Goal: Information Seeking & Learning: Learn about a topic

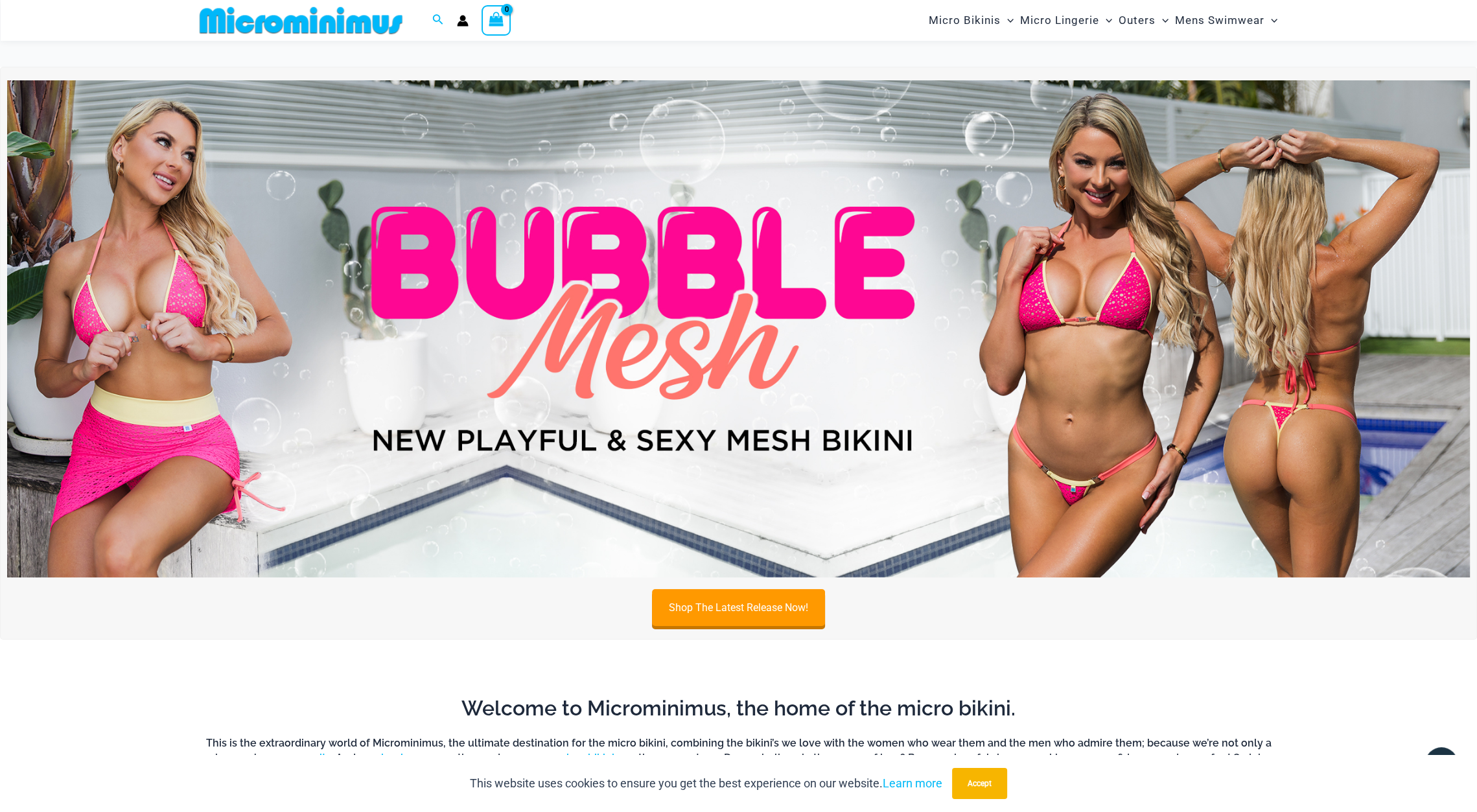
scroll to position [1403, 0]
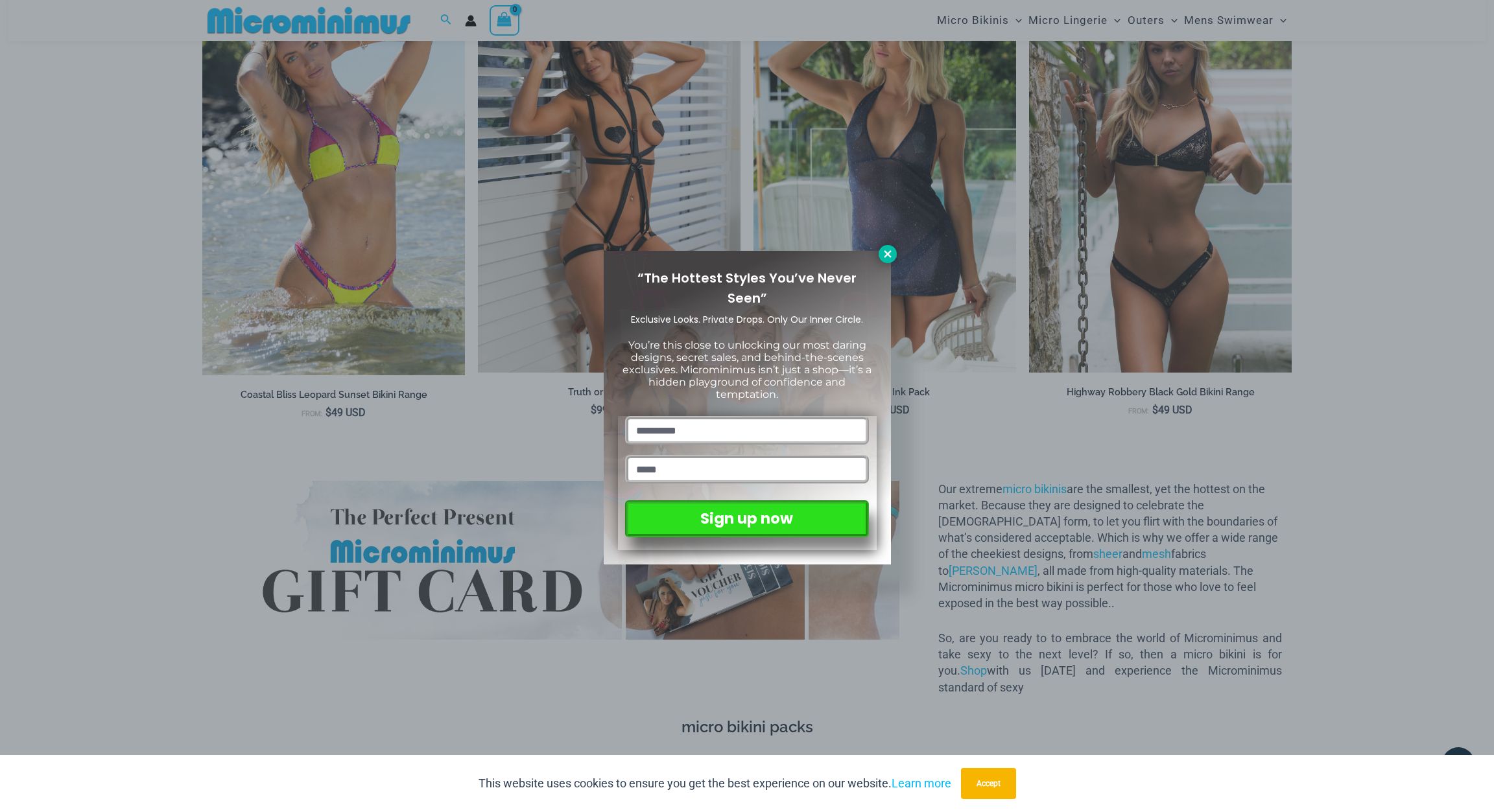
click at [887, 256] on icon at bounding box center [888, 254] width 12 height 12
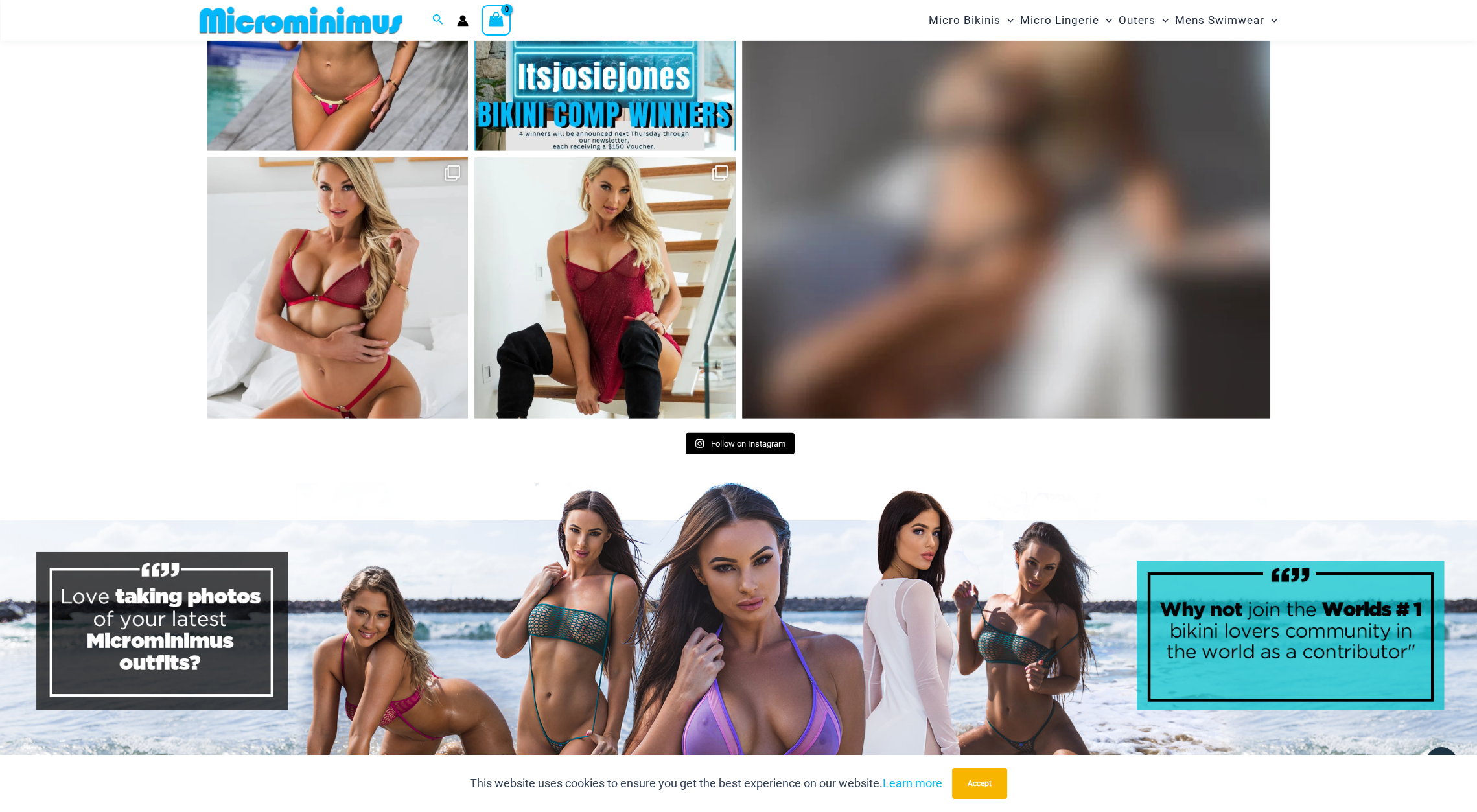
scroll to position [6003, 0]
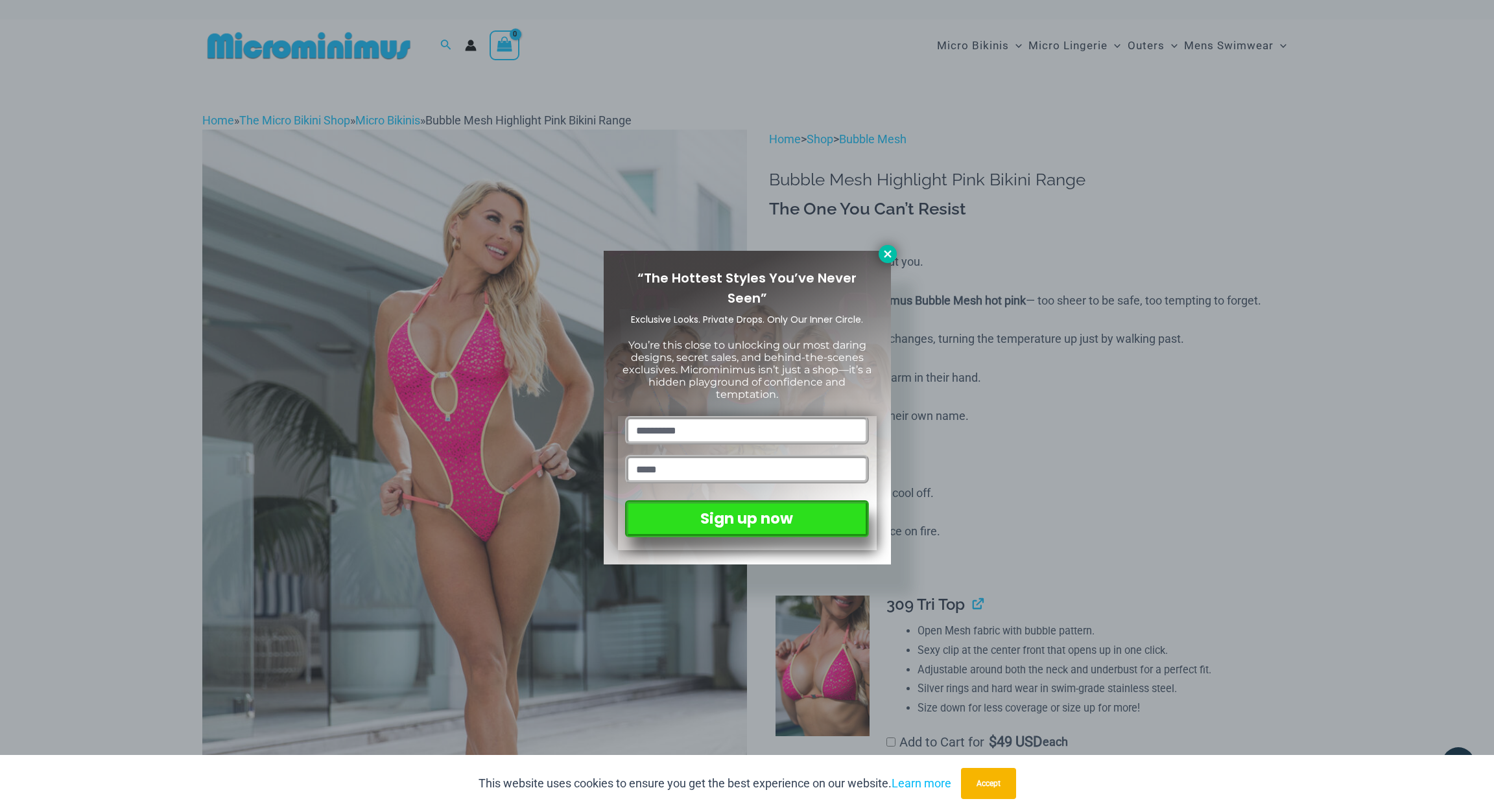
click at [882, 252] on icon at bounding box center [888, 254] width 12 height 12
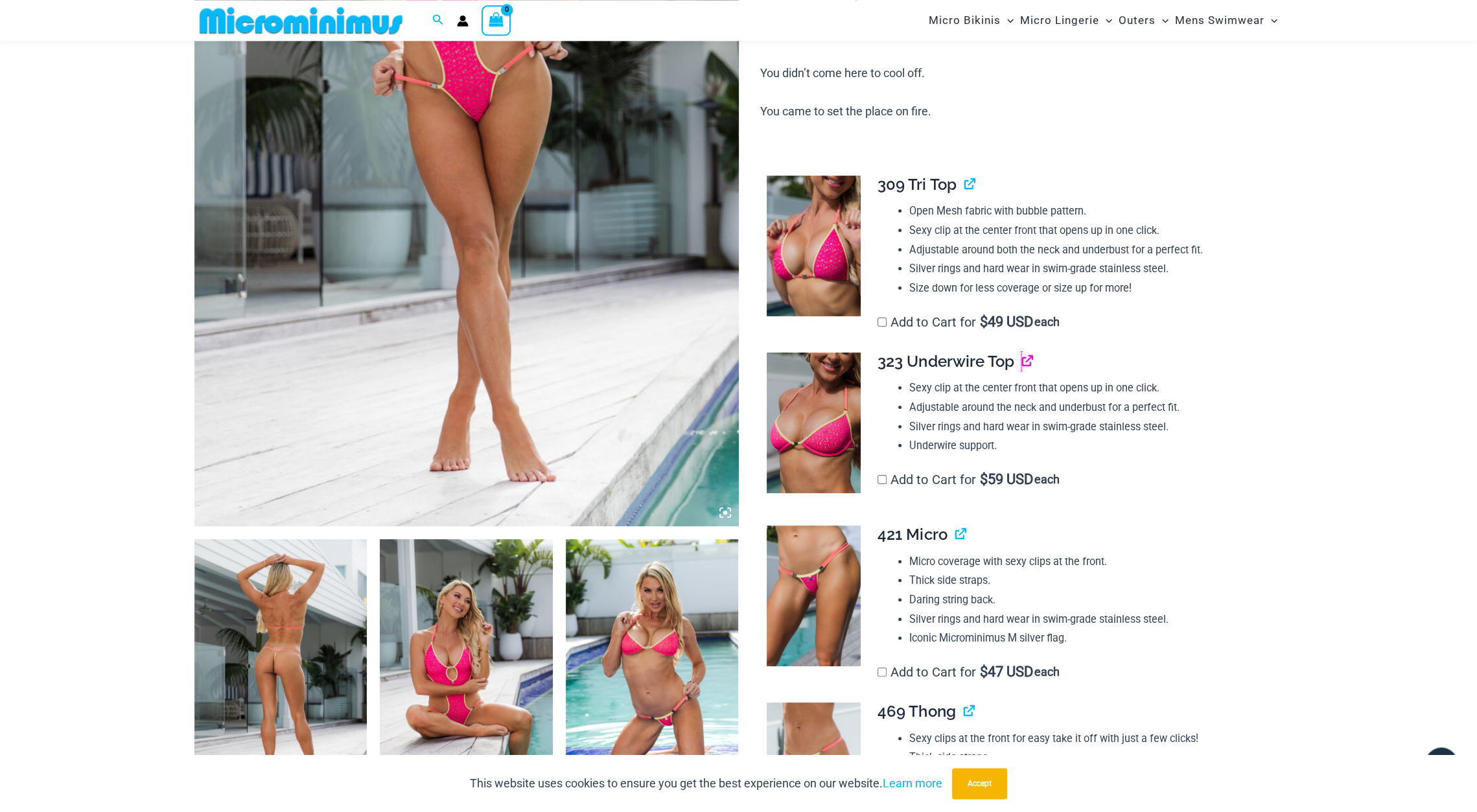
scroll to position [405, 0]
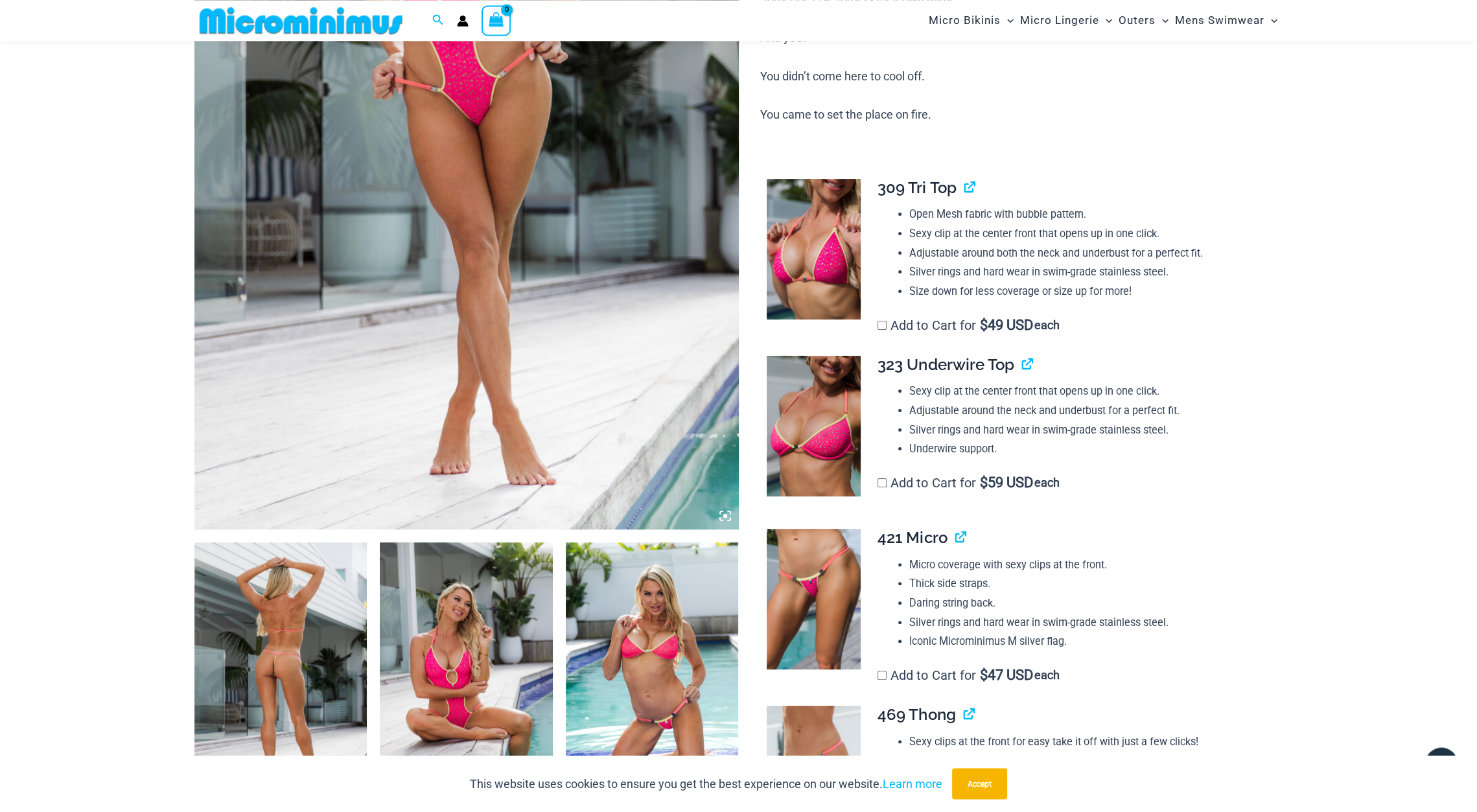
click at [541, 220] on img at bounding box center [467, 122] width 545 height 817
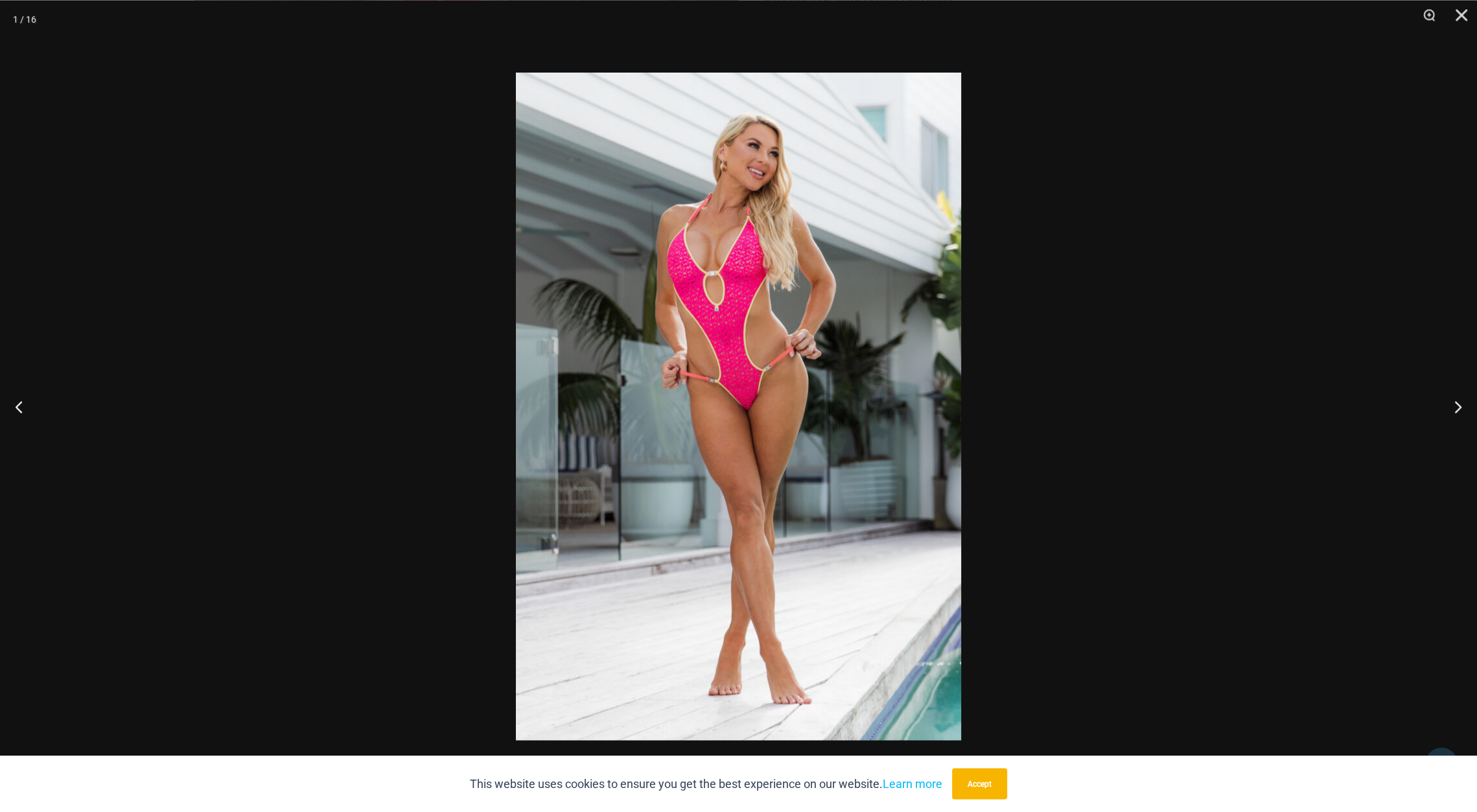
click at [746, 312] on img at bounding box center [739, 406] width 445 height 668
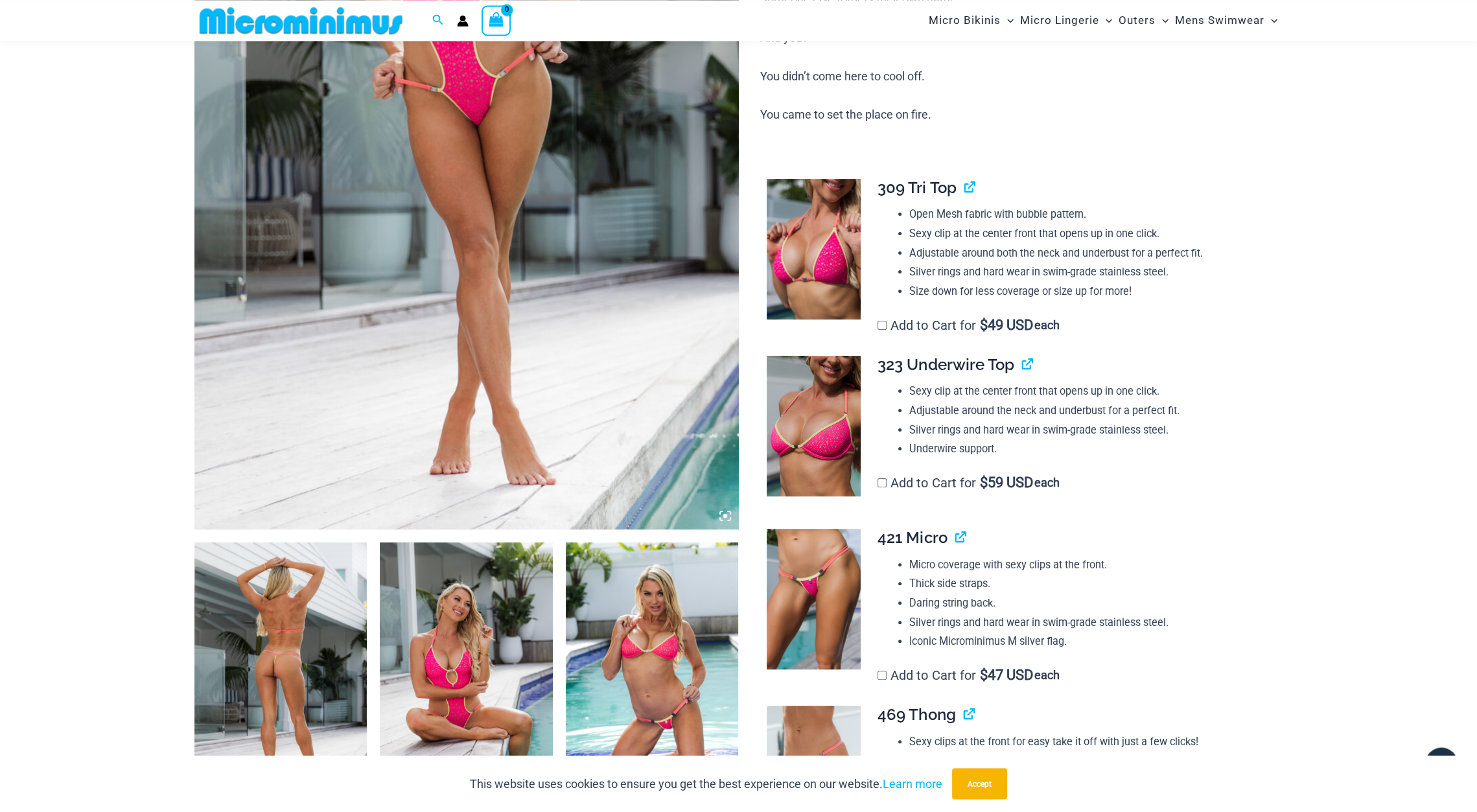
click at [599, 292] on img at bounding box center [467, 122] width 545 height 817
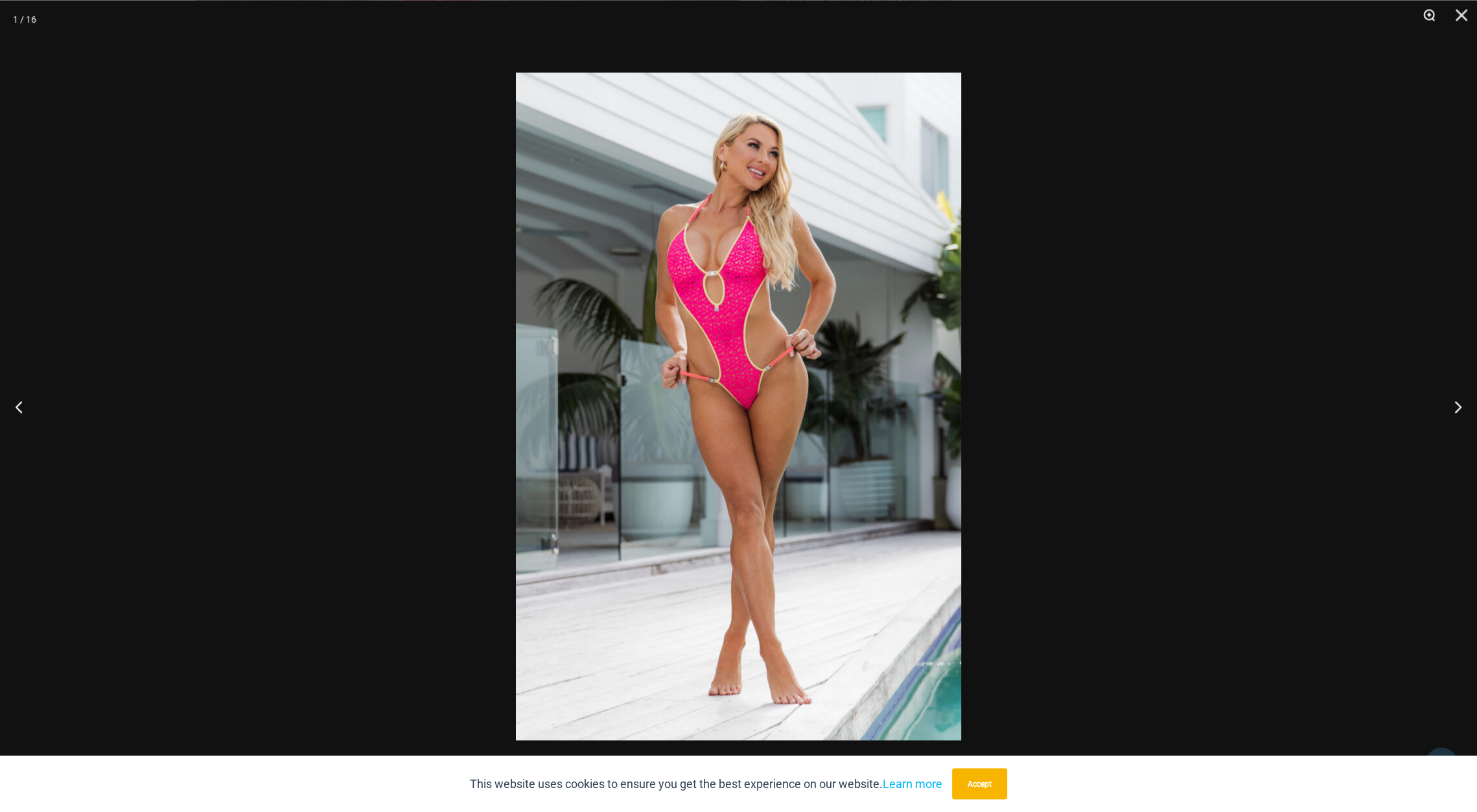
click at [1421, 17] on button "Zoom" at bounding box center [1424, 19] width 32 height 39
click at [1458, 399] on button "Next" at bounding box center [1453, 406] width 48 height 65
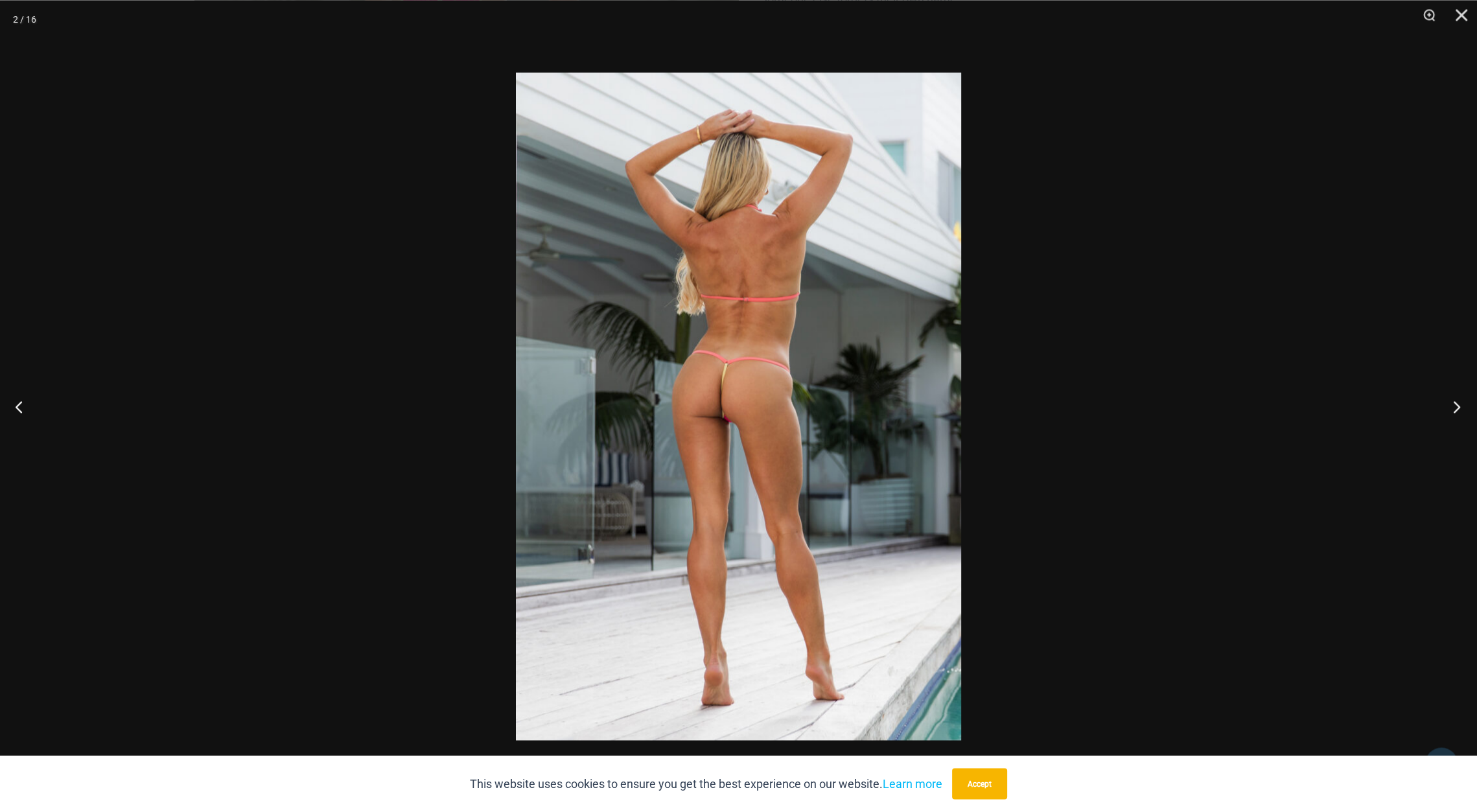
click at [1462, 399] on button "Next" at bounding box center [1453, 406] width 48 height 65
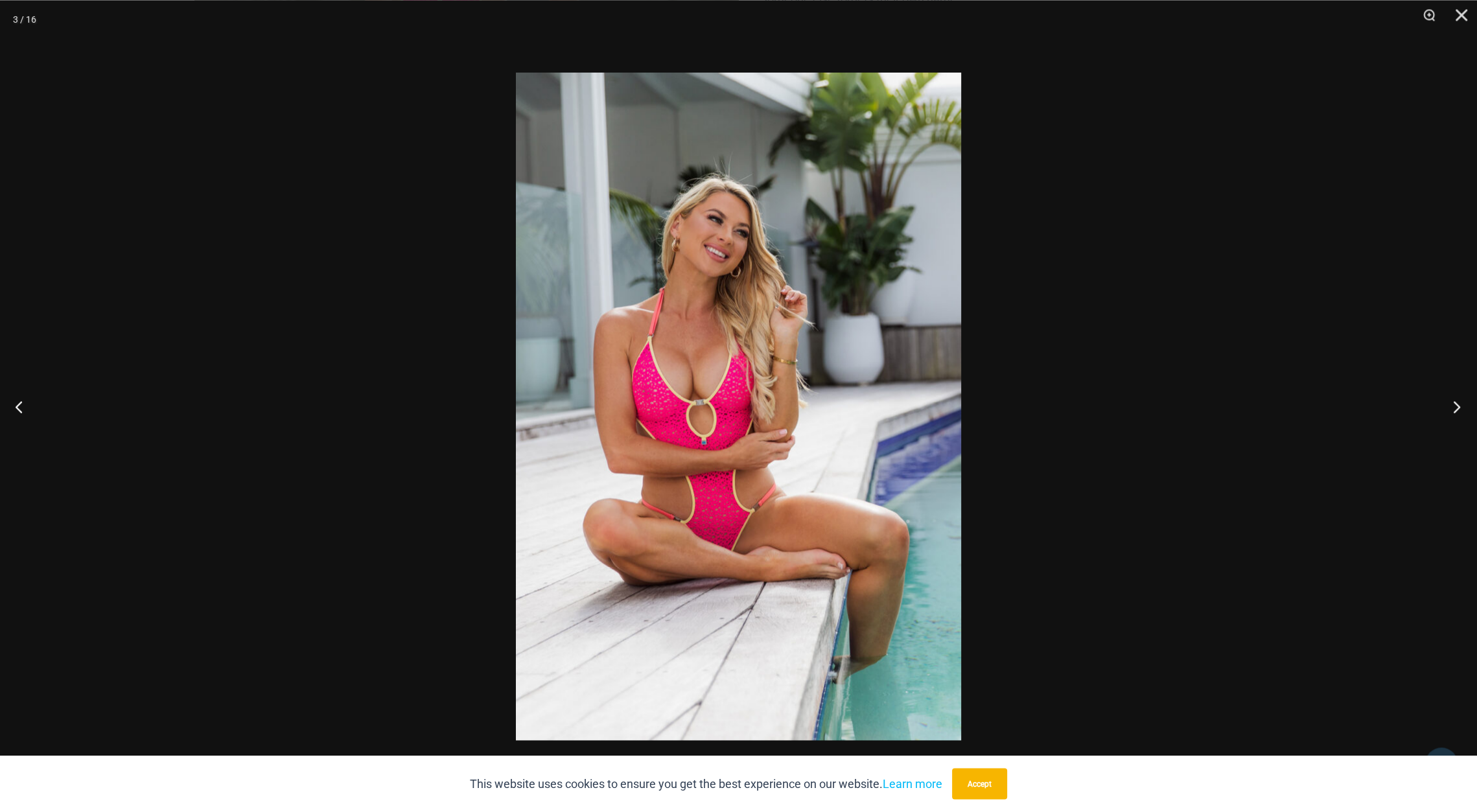
click at [1458, 399] on button "Next" at bounding box center [1453, 406] width 48 height 65
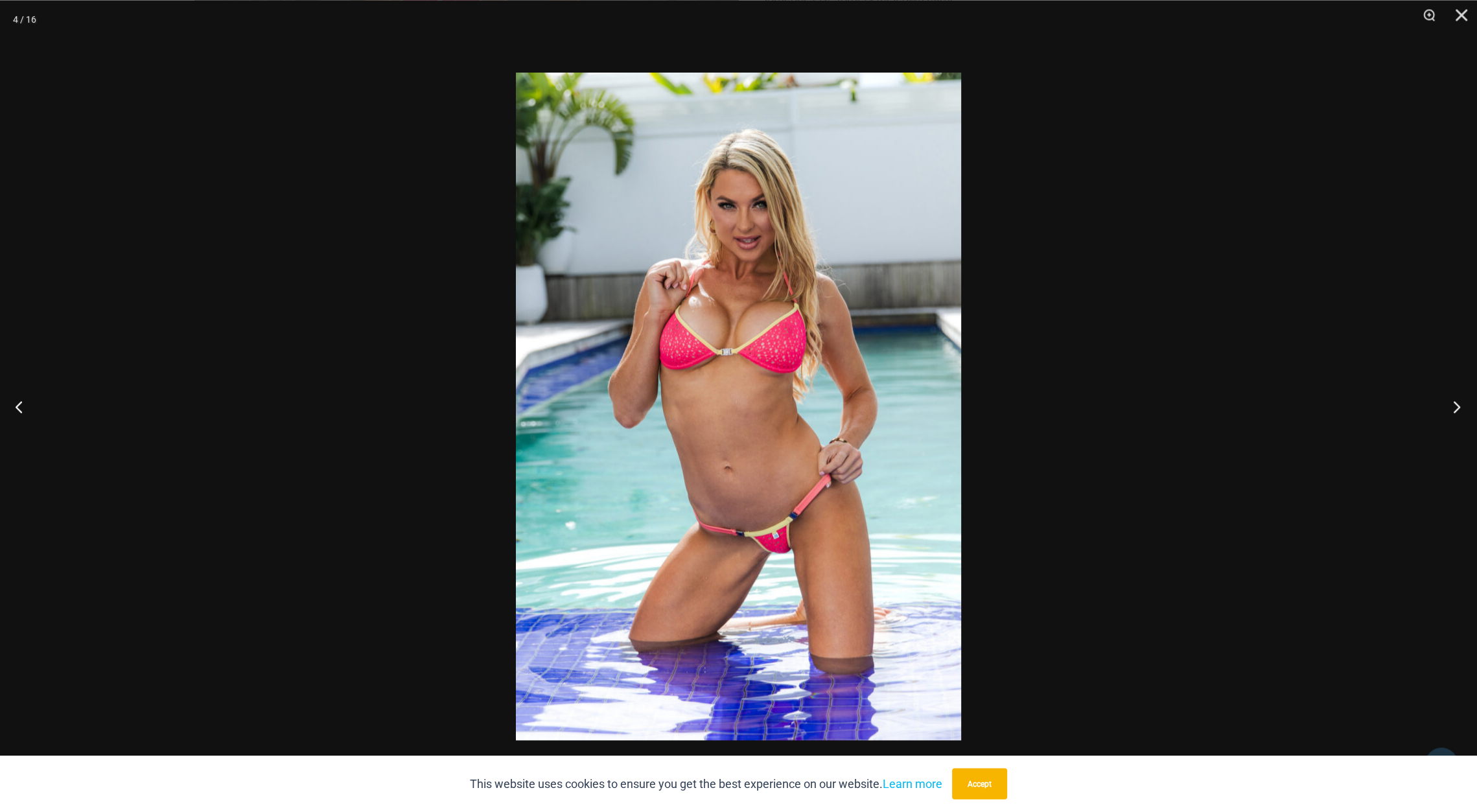
click at [1458, 399] on button "Next" at bounding box center [1453, 406] width 48 height 65
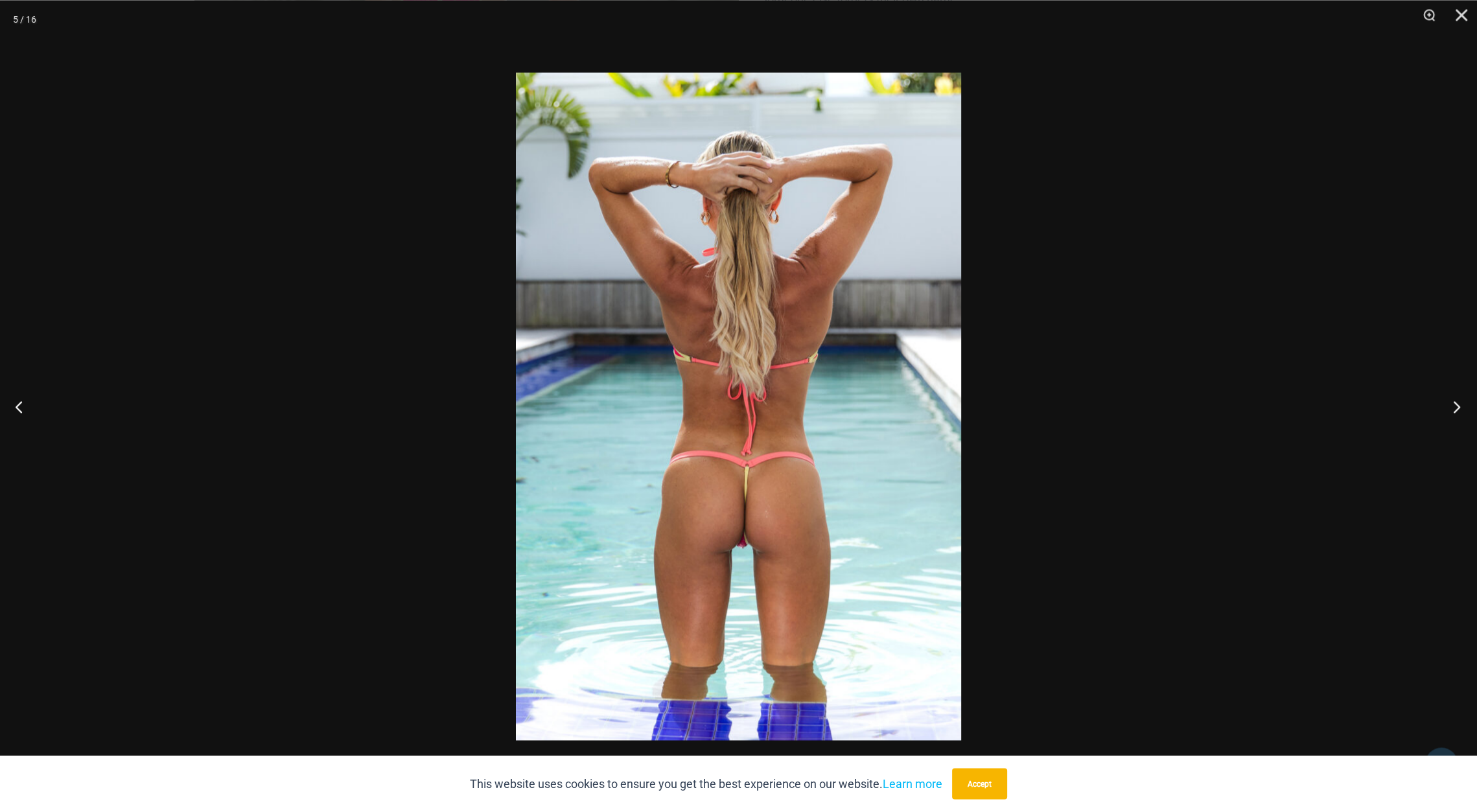
click at [1455, 406] on button "Next" at bounding box center [1453, 406] width 48 height 65
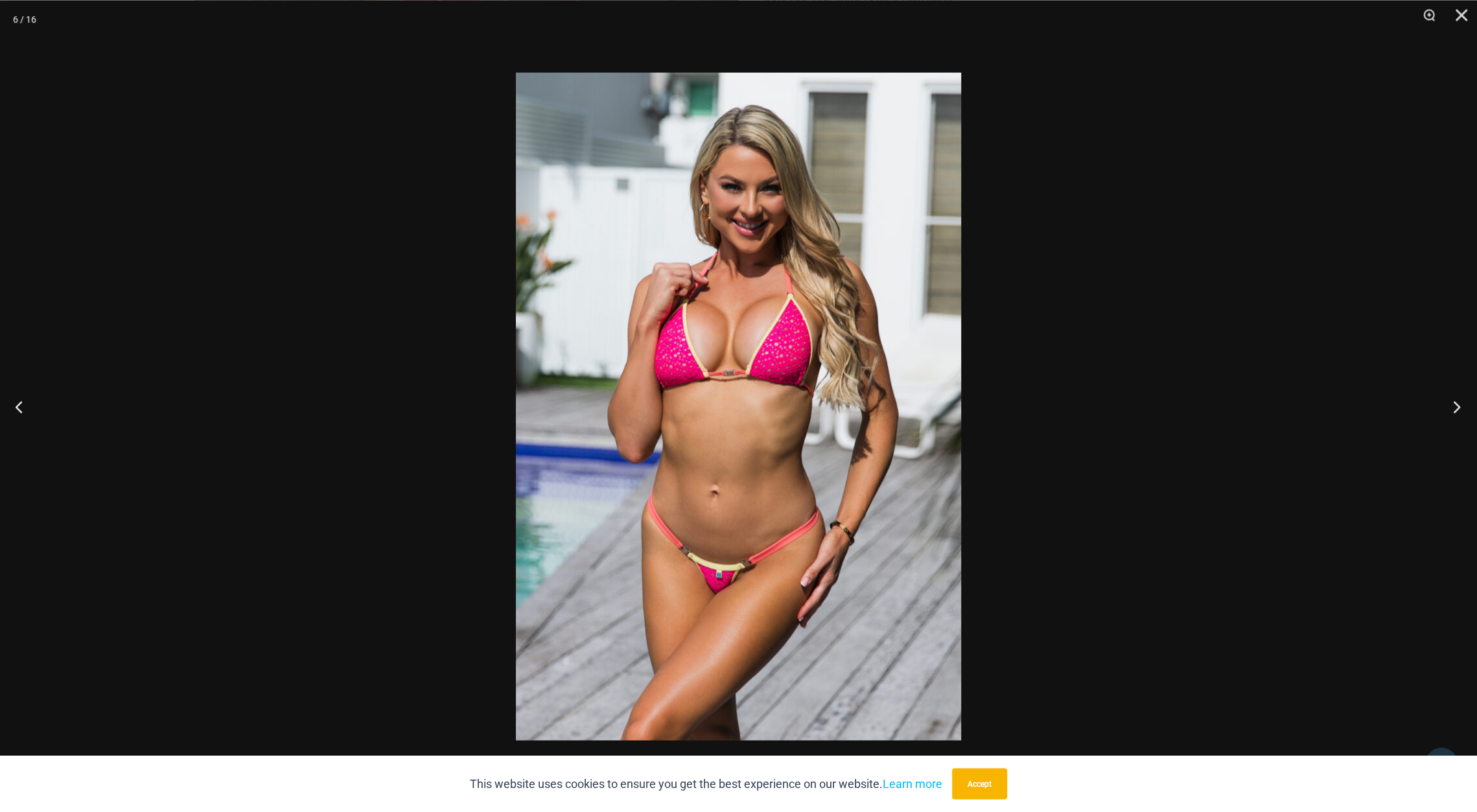
click at [1455, 406] on button "Next" at bounding box center [1453, 406] width 48 height 65
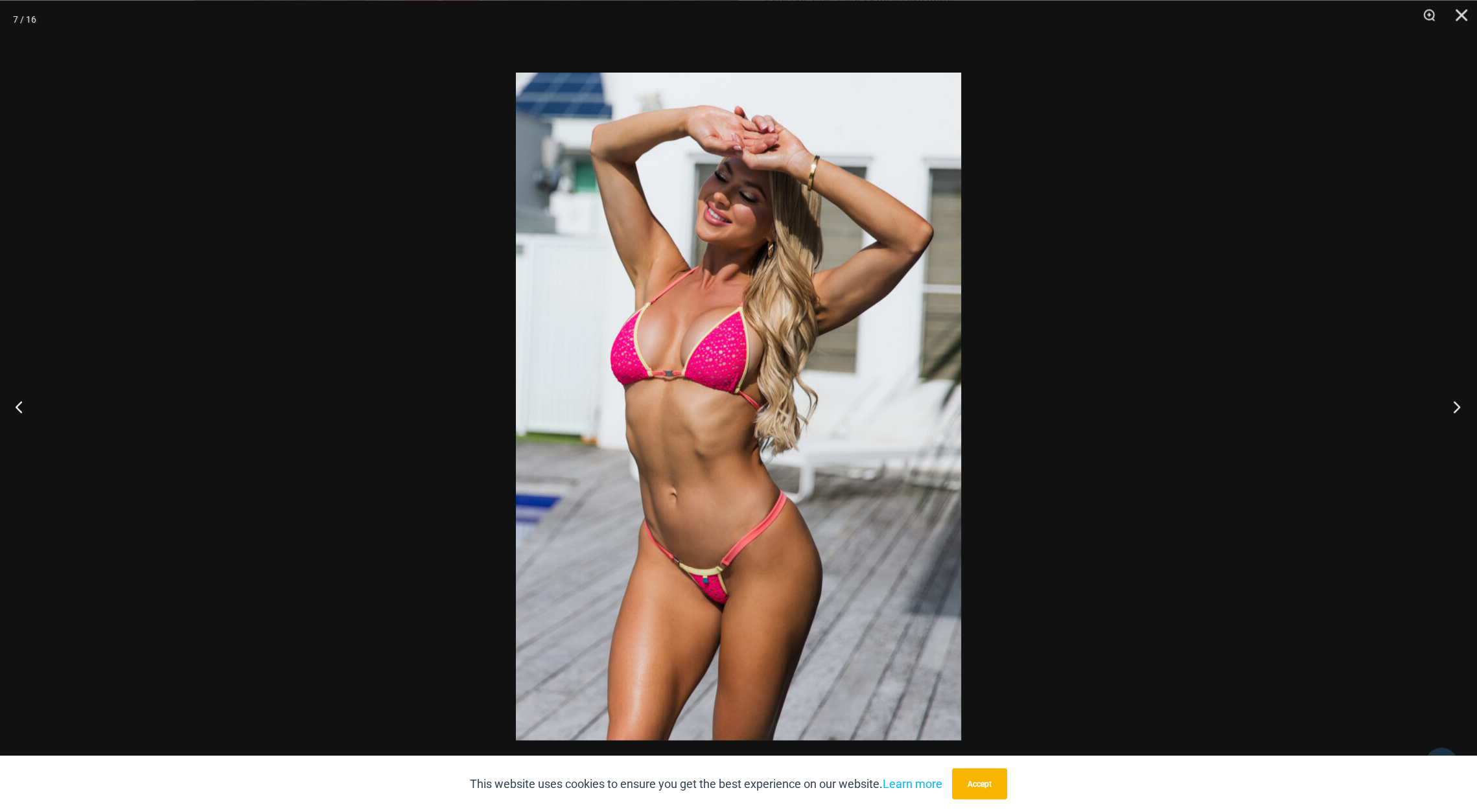
click at [1455, 406] on button "Next" at bounding box center [1453, 406] width 48 height 65
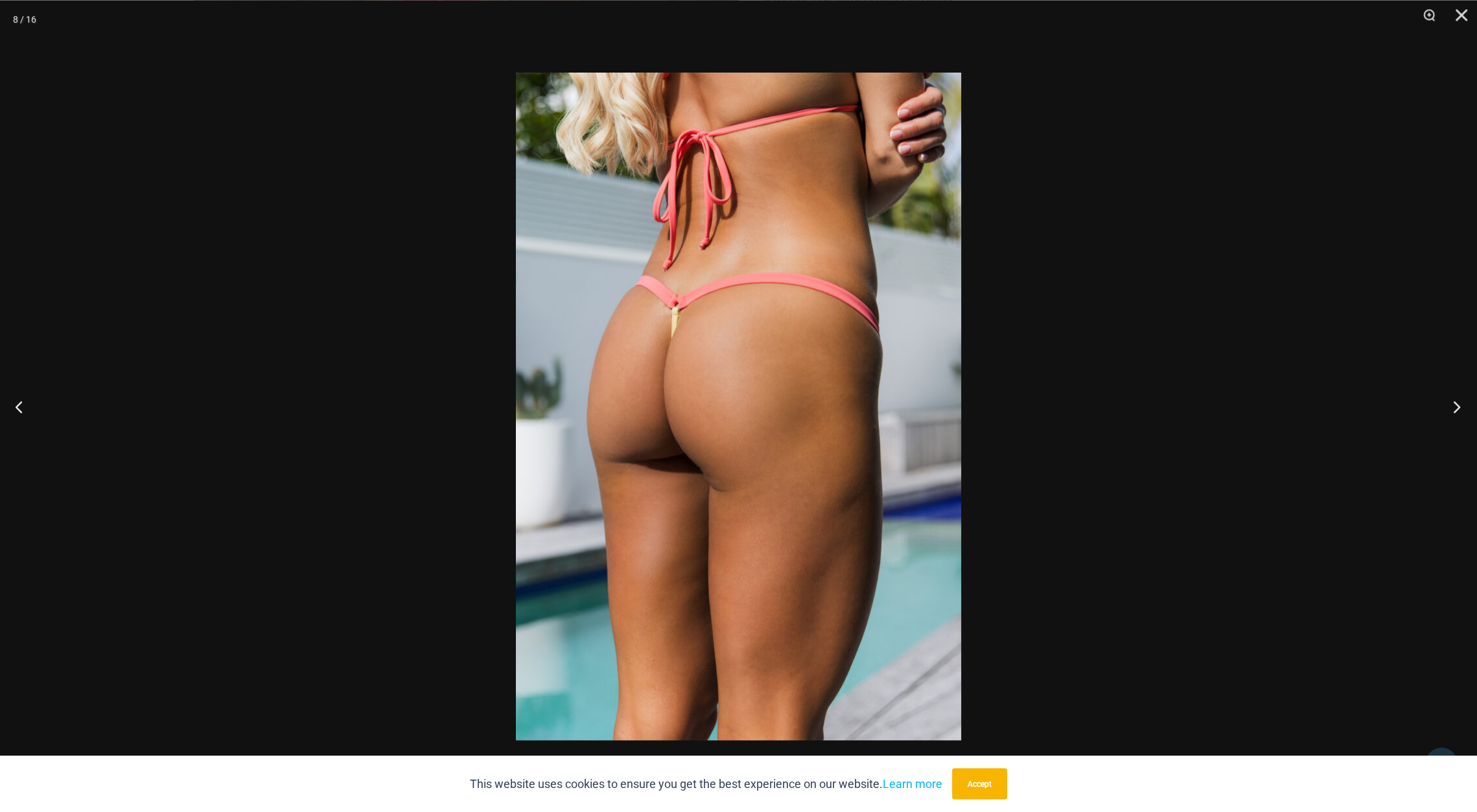
click at [1455, 406] on button "Next" at bounding box center [1453, 406] width 48 height 65
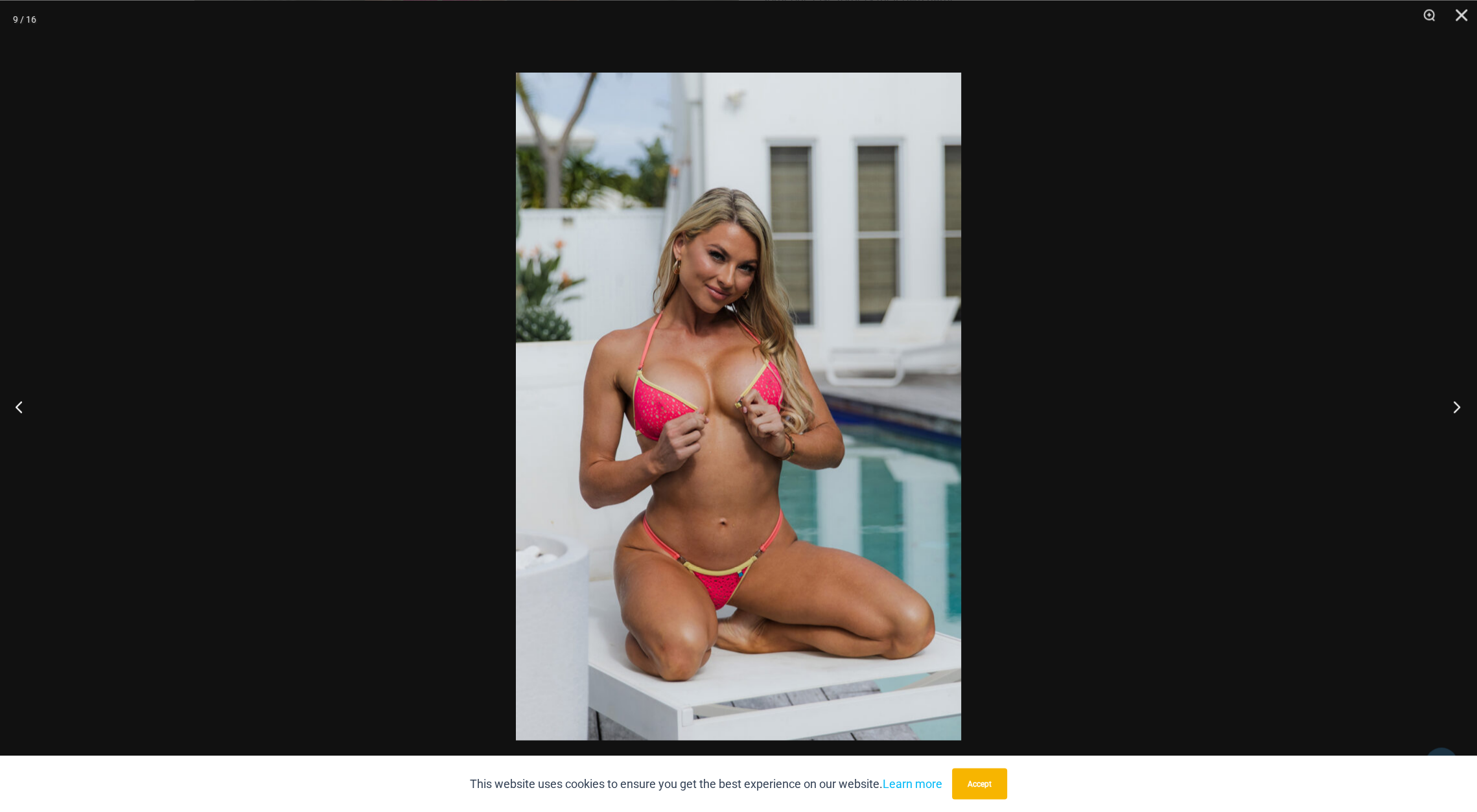
click at [1455, 406] on button "Next" at bounding box center [1453, 406] width 48 height 65
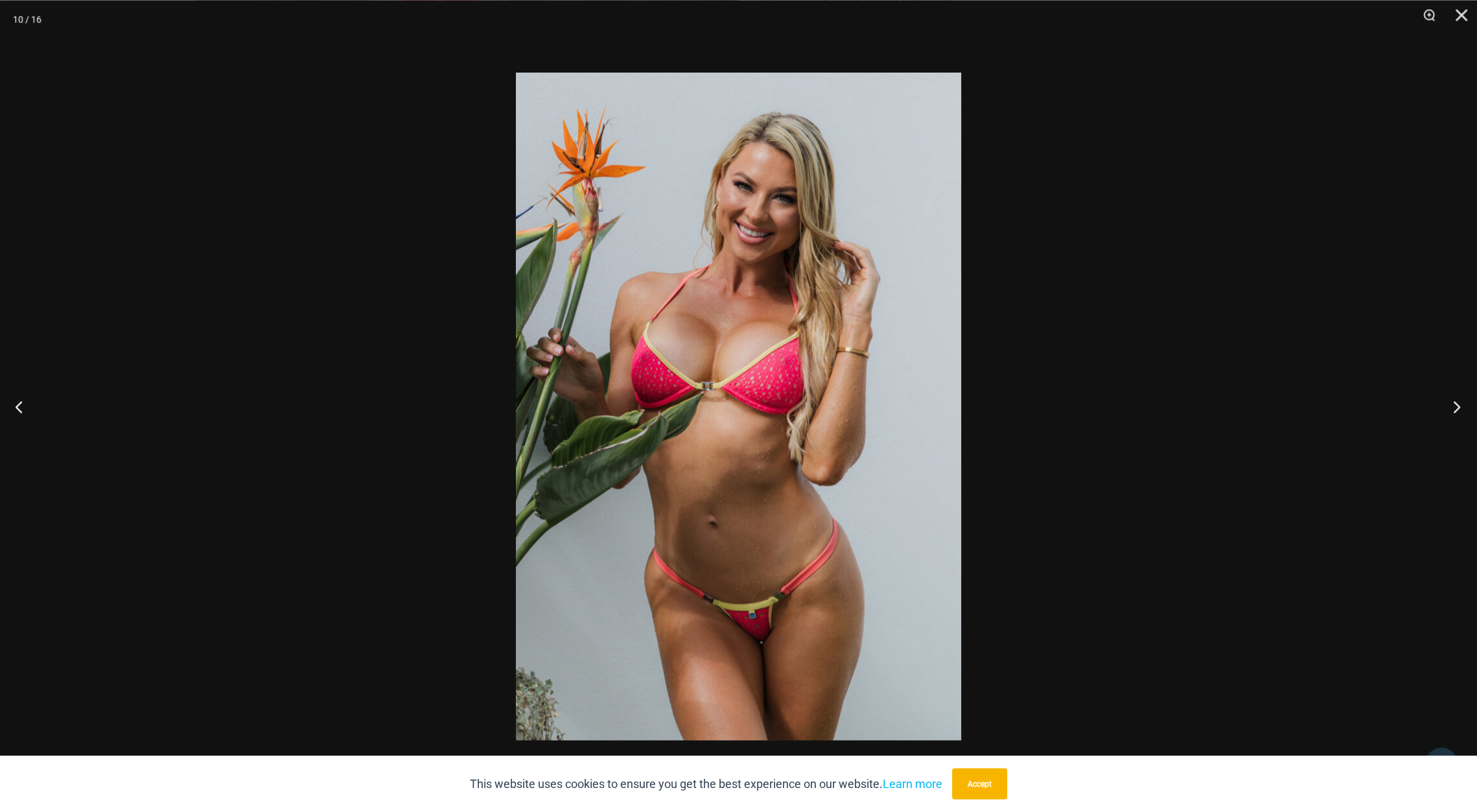
click at [1455, 406] on button "Next" at bounding box center [1453, 406] width 48 height 65
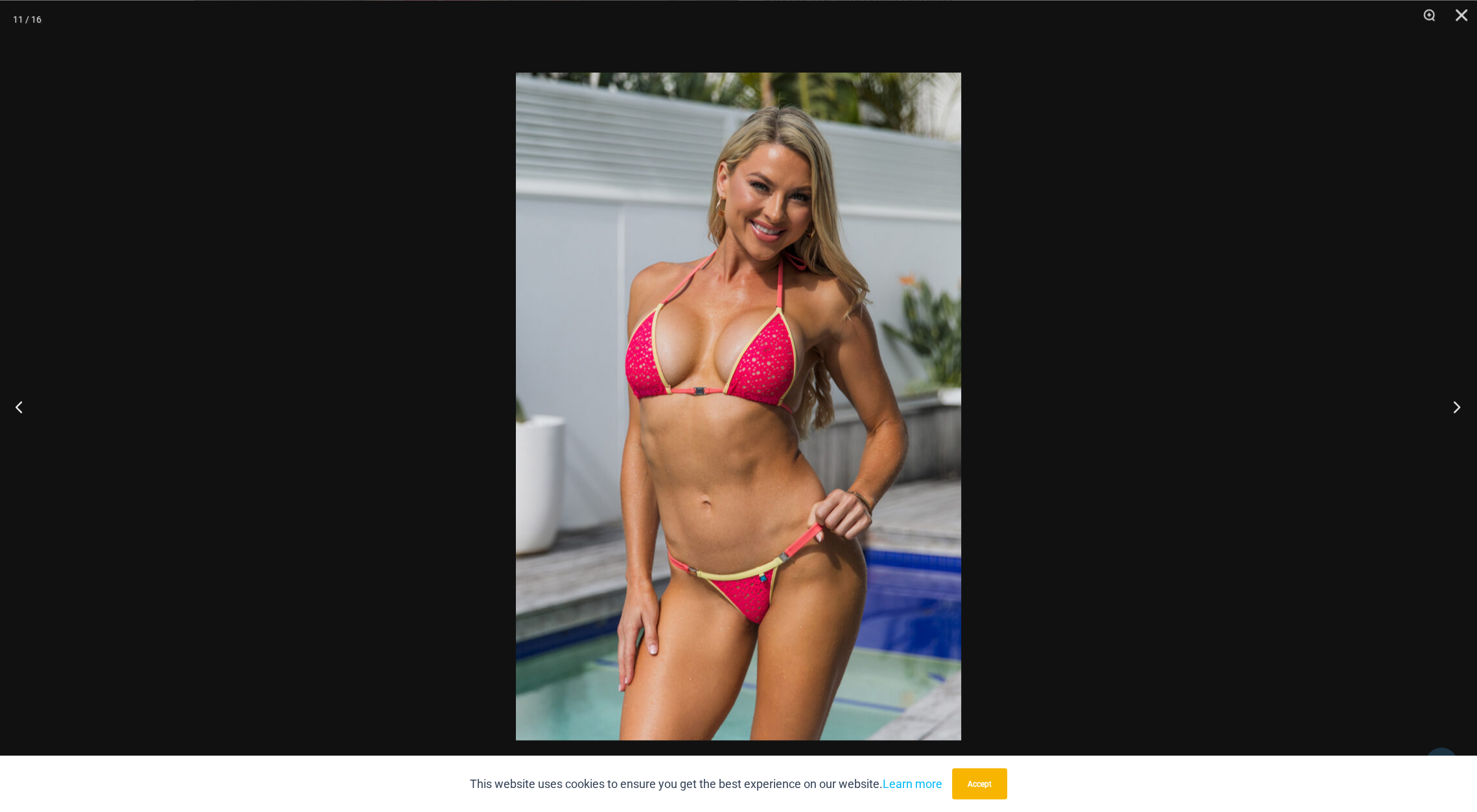
click at [1455, 406] on button "Next" at bounding box center [1453, 406] width 48 height 65
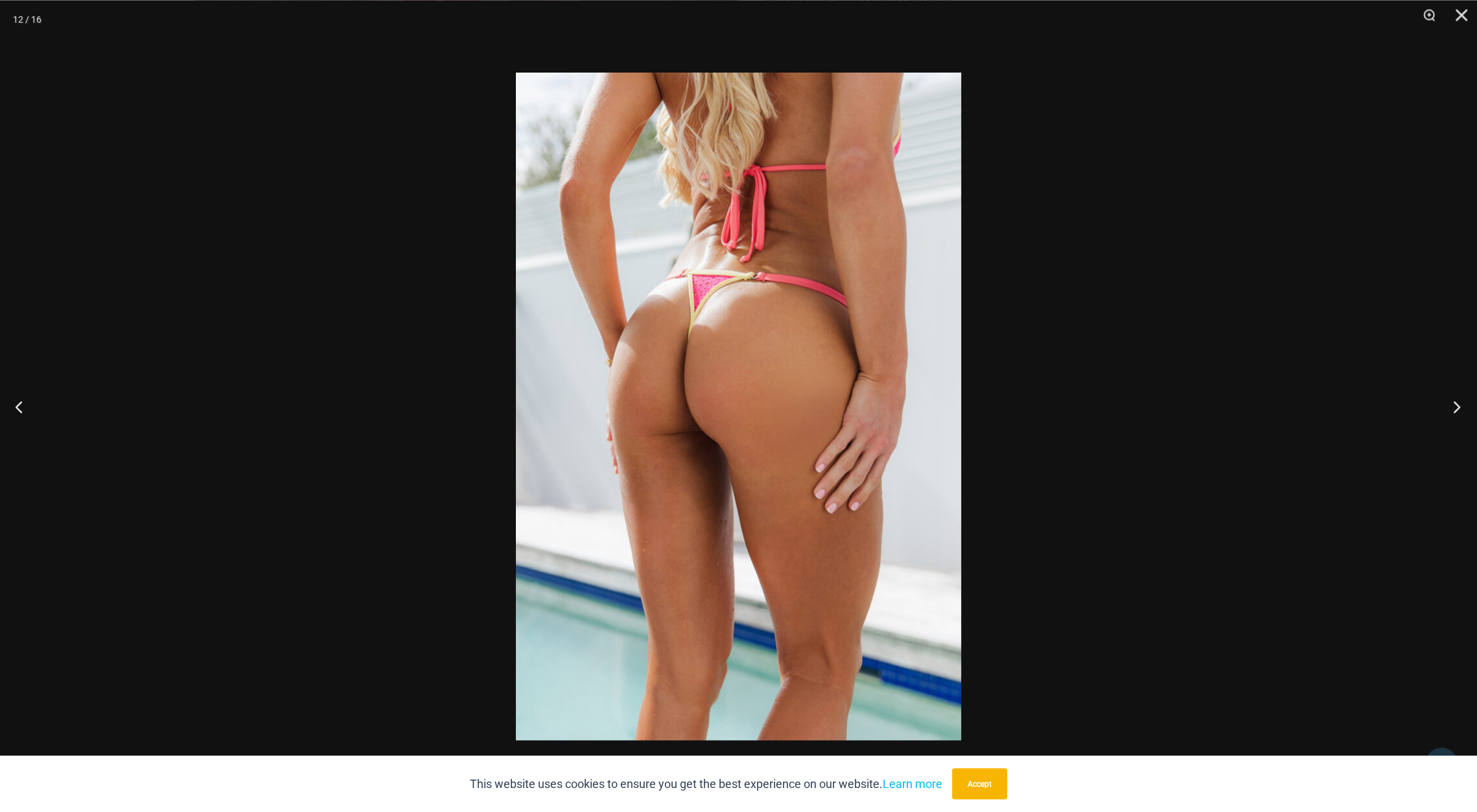
click at [1455, 406] on button "Next" at bounding box center [1453, 406] width 48 height 65
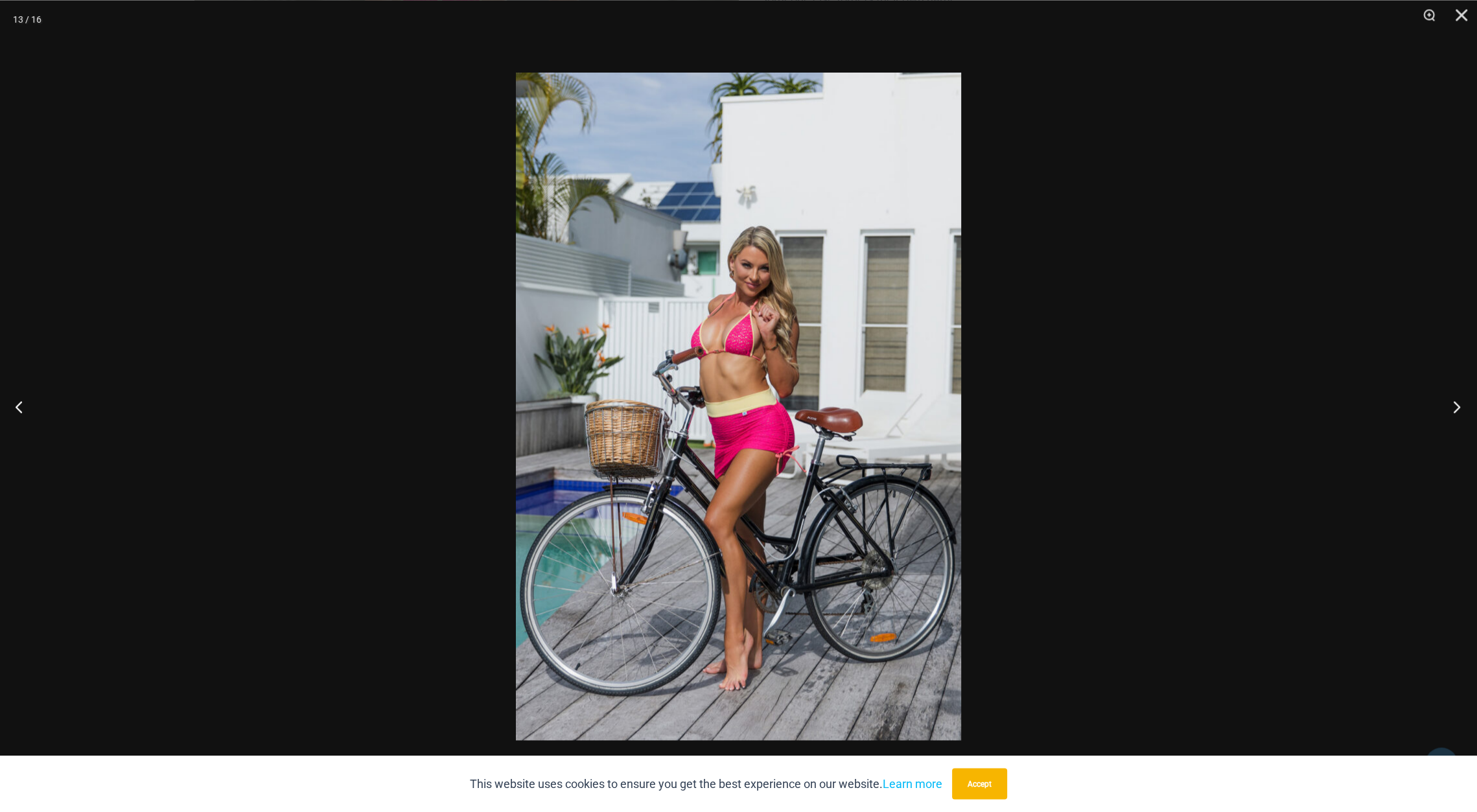
click at [1455, 406] on button "Next" at bounding box center [1453, 406] width 48 height 65
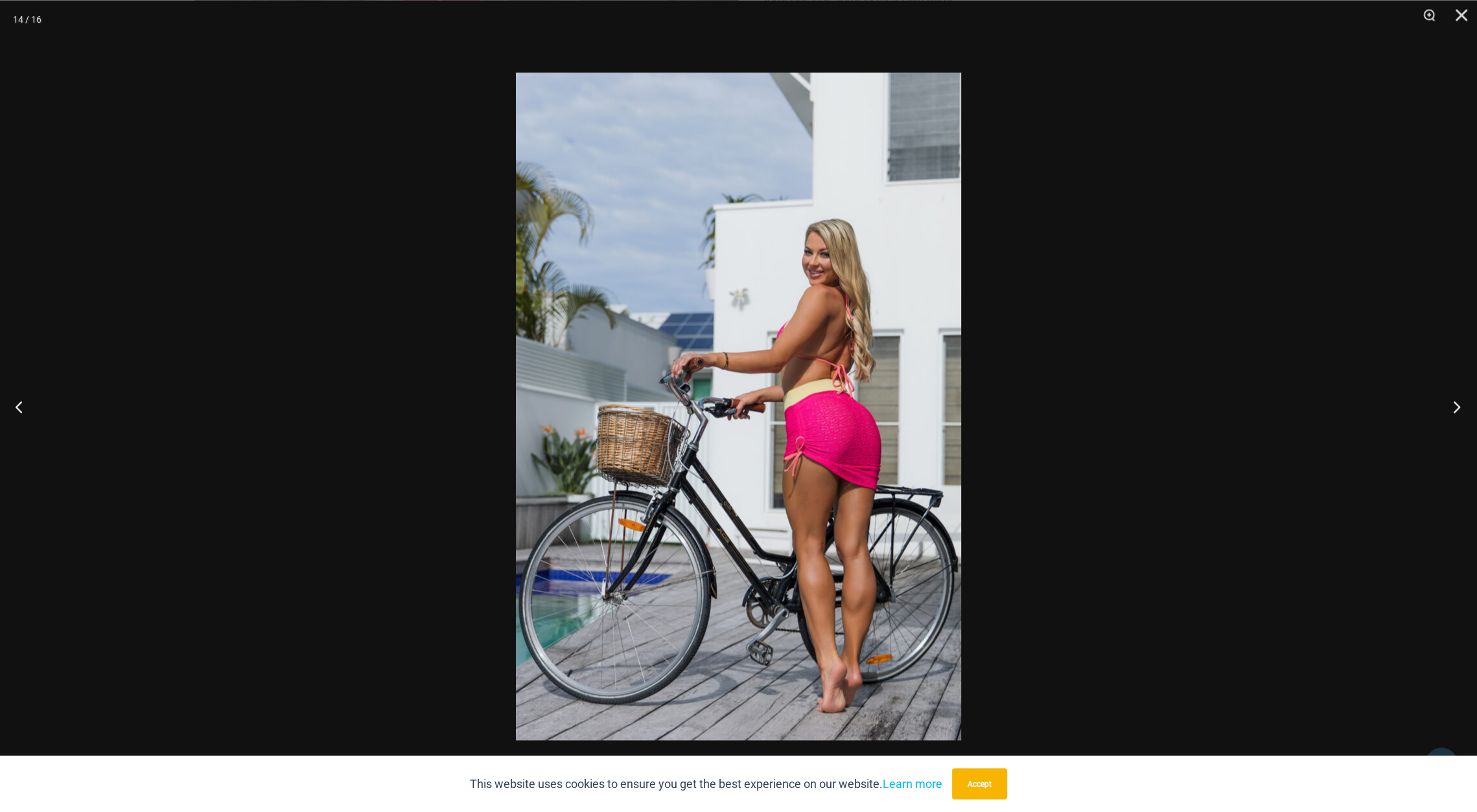
click at [1455, 406] on button "Next" at bounding box center [1453, 406] width 48 height 65
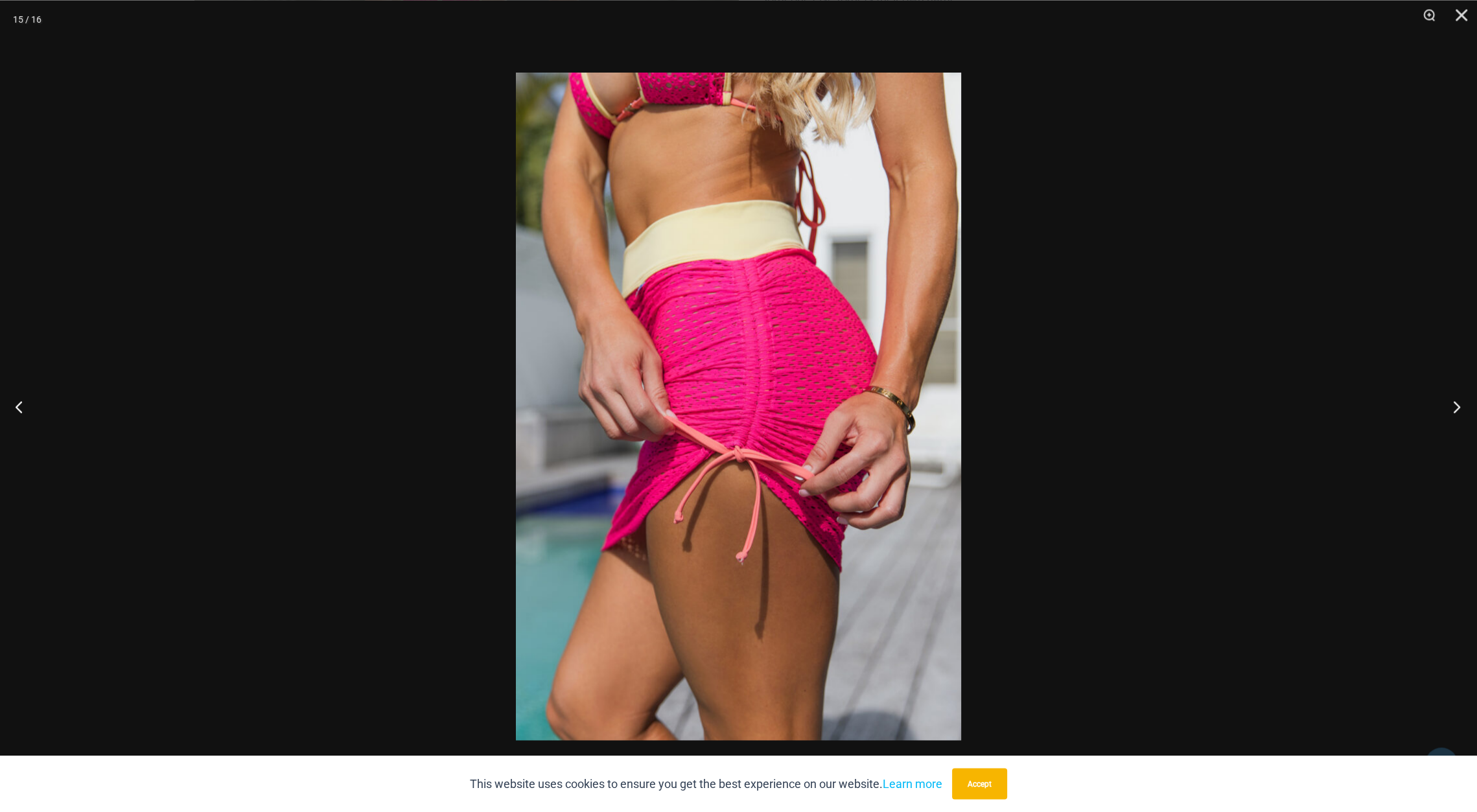
click at [1455, 406] on button "Next" at bounding box center [1453, 406] width 48 height 65
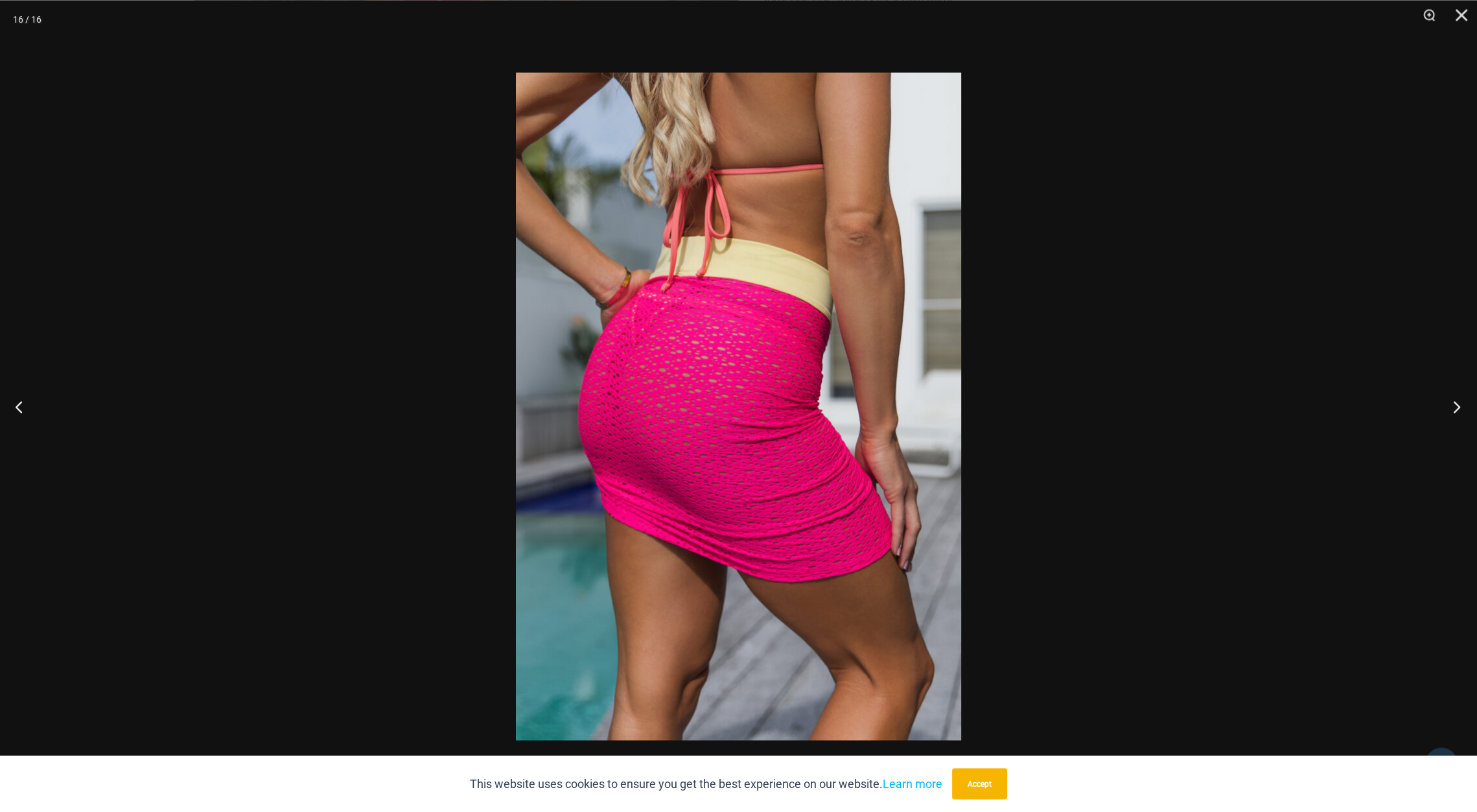
click at [1455, 406] on button "Next" at bounding box center [1453, 406] width 48 height 65
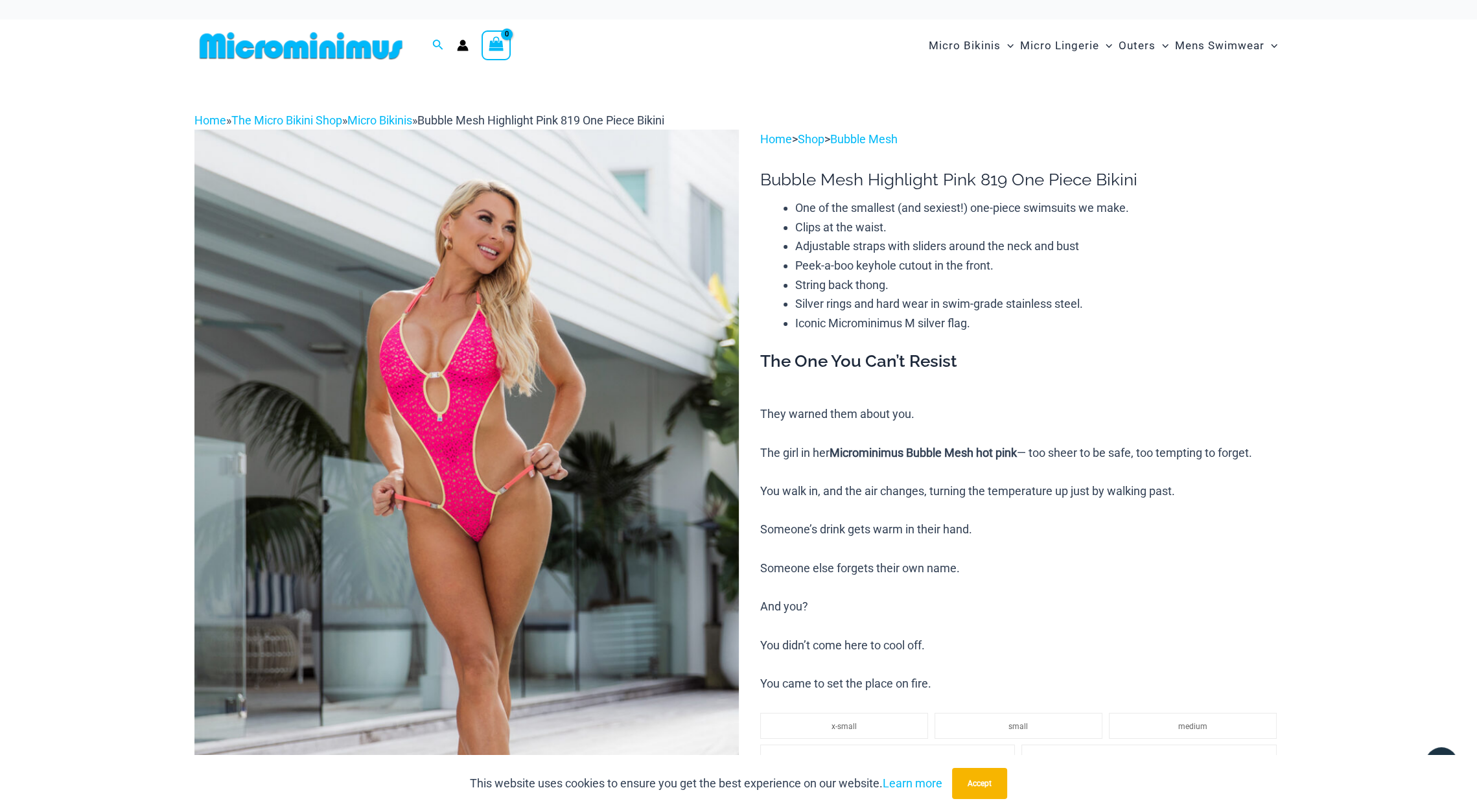
click at [610, 422] on img at bounding box center [467, 538] width 545 height 817
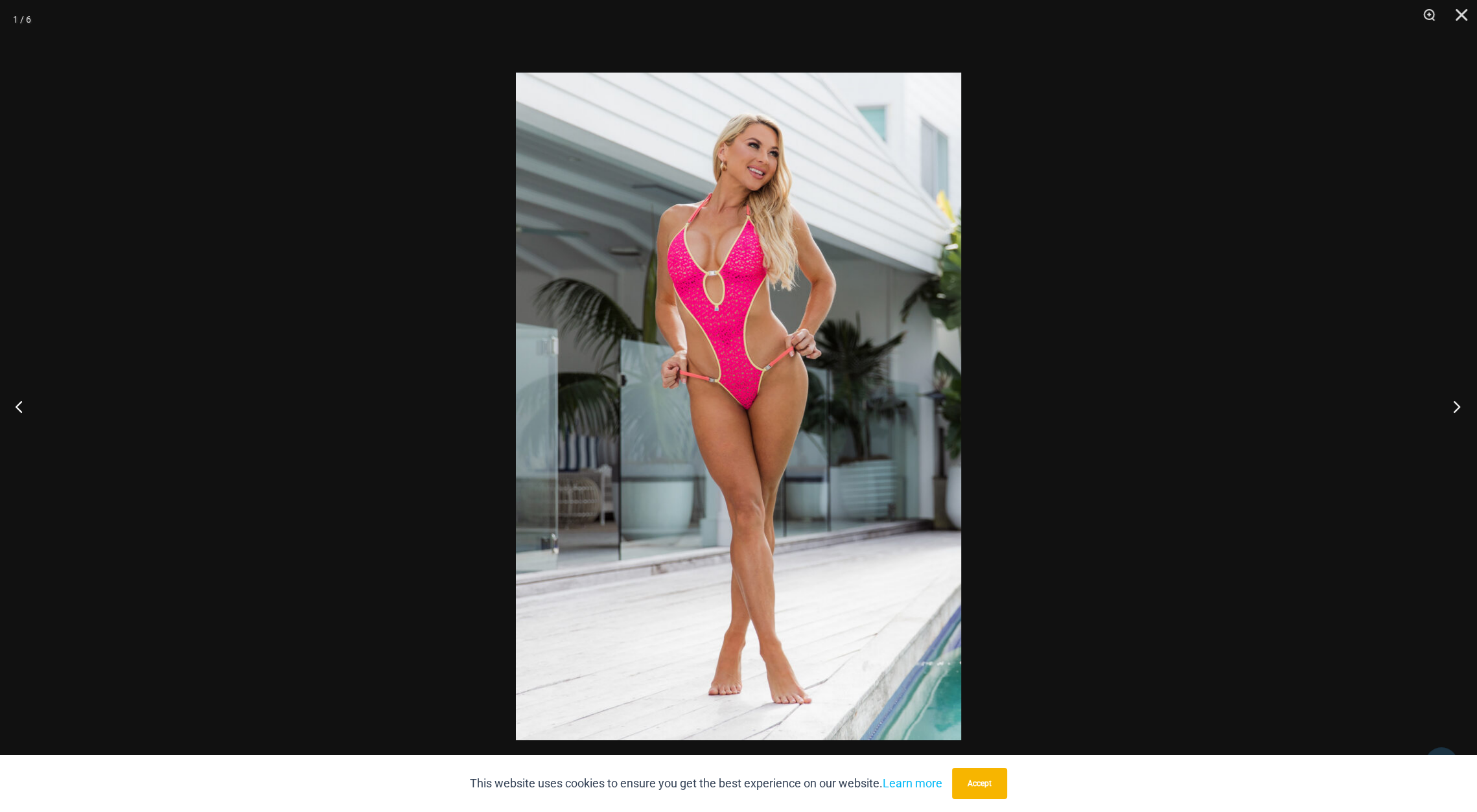
click at [1452, 402] on button "Next" at bounding box center [1453, 406] width 48 height 65
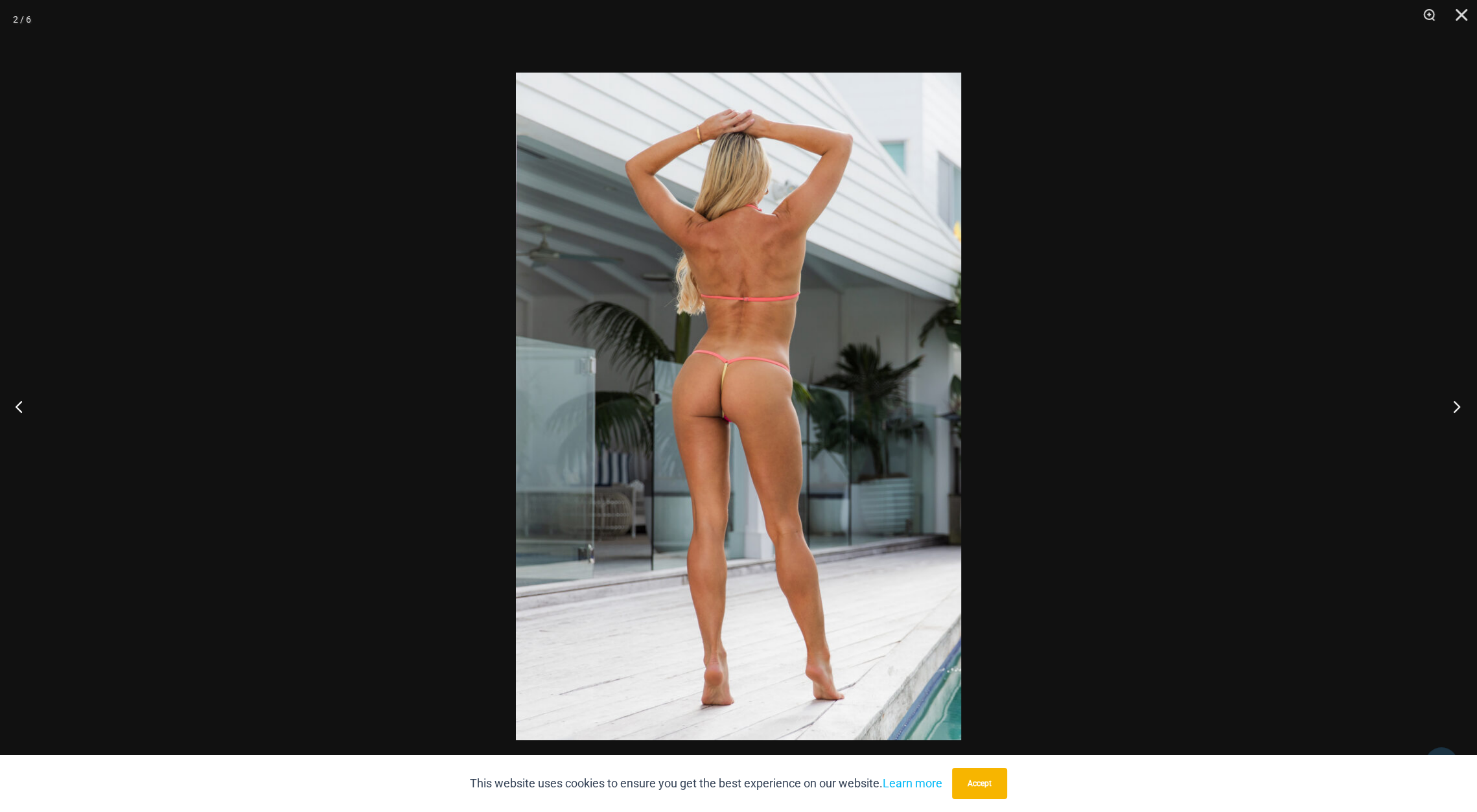
click at [1452, 402] on button "Next" at bounding box center [1453, 406] width 48 height 65
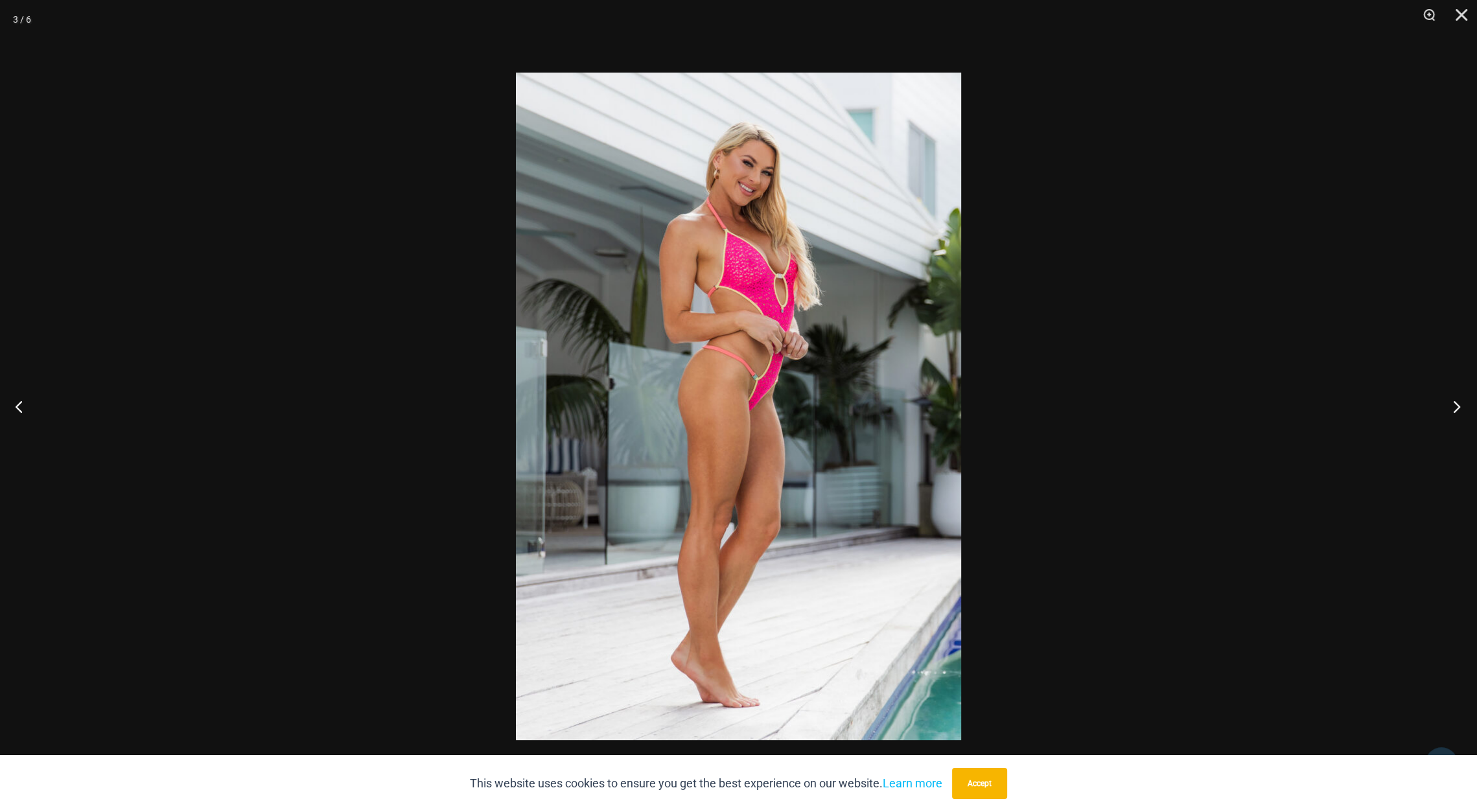
click at [1454, 403] on button "Next" at bounding box center [1453, 406] width 48 height 65
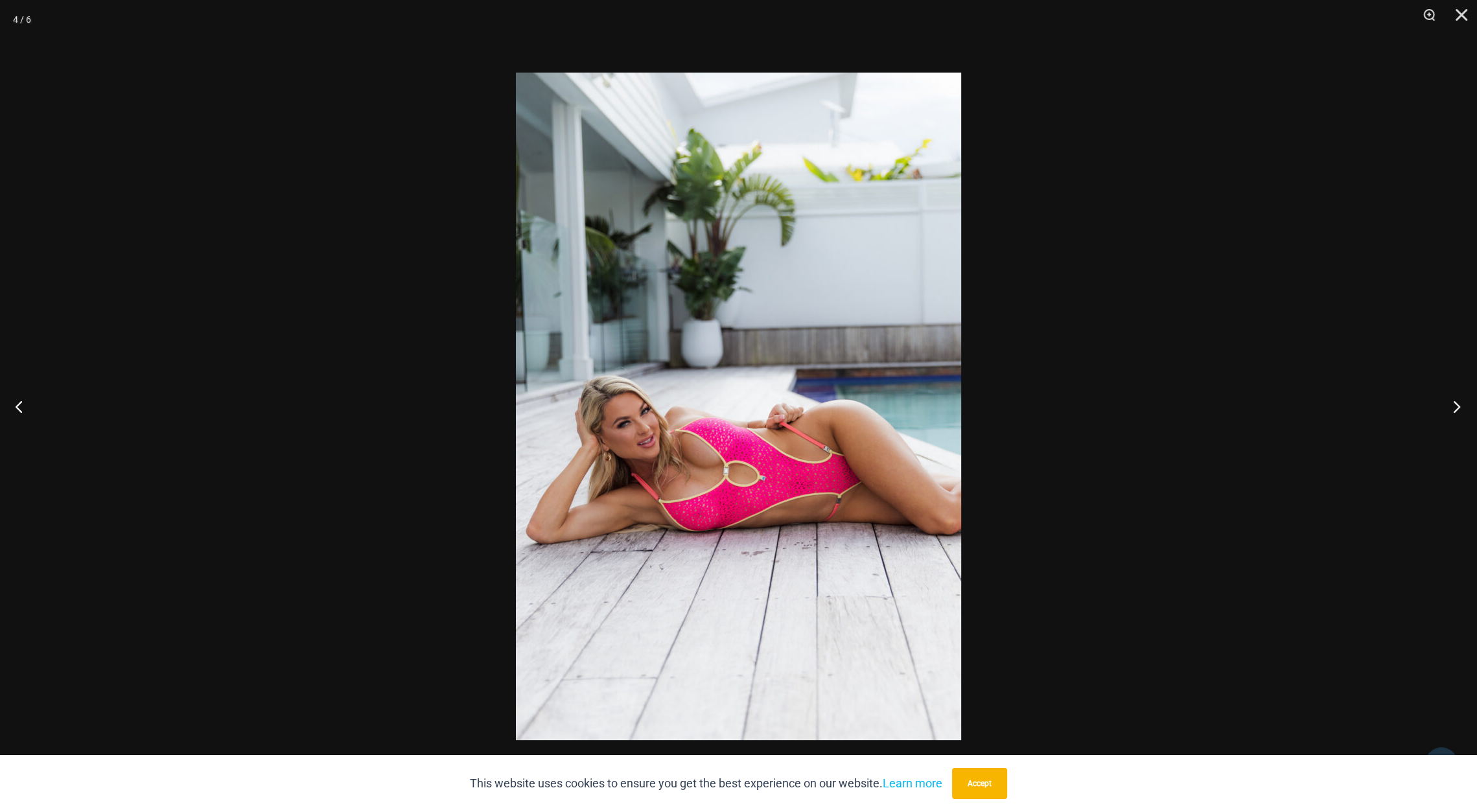
click at [1449, 406] on button "Next" at bounding box center [1453, 406] width 48 height 65
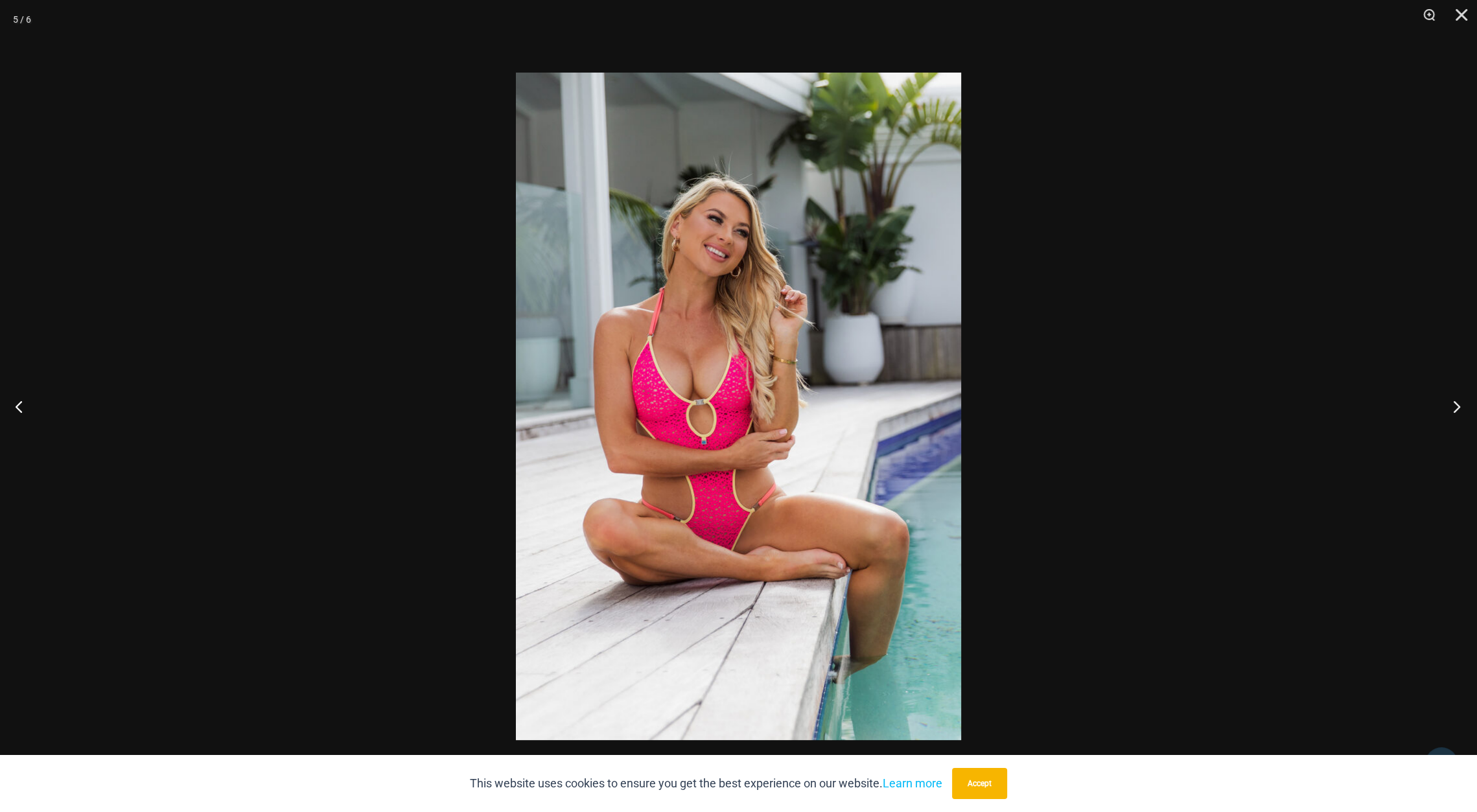
click at [1442, 400] on button "Next" at bounding box center [1453, 406] width 48 height 65
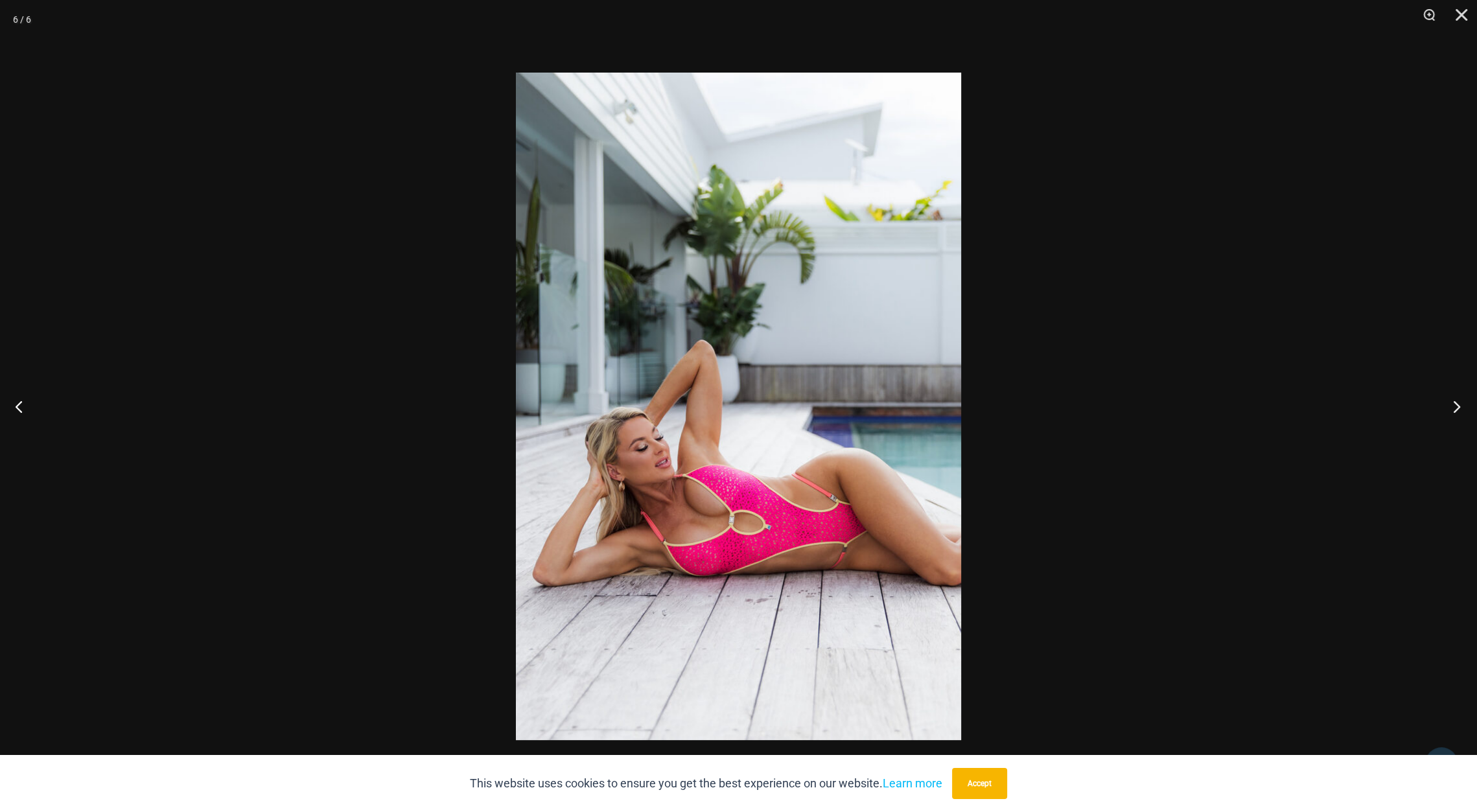
click at [1460, 403] on button "Next" at bounding box center [1453, 406] width 48 height 65
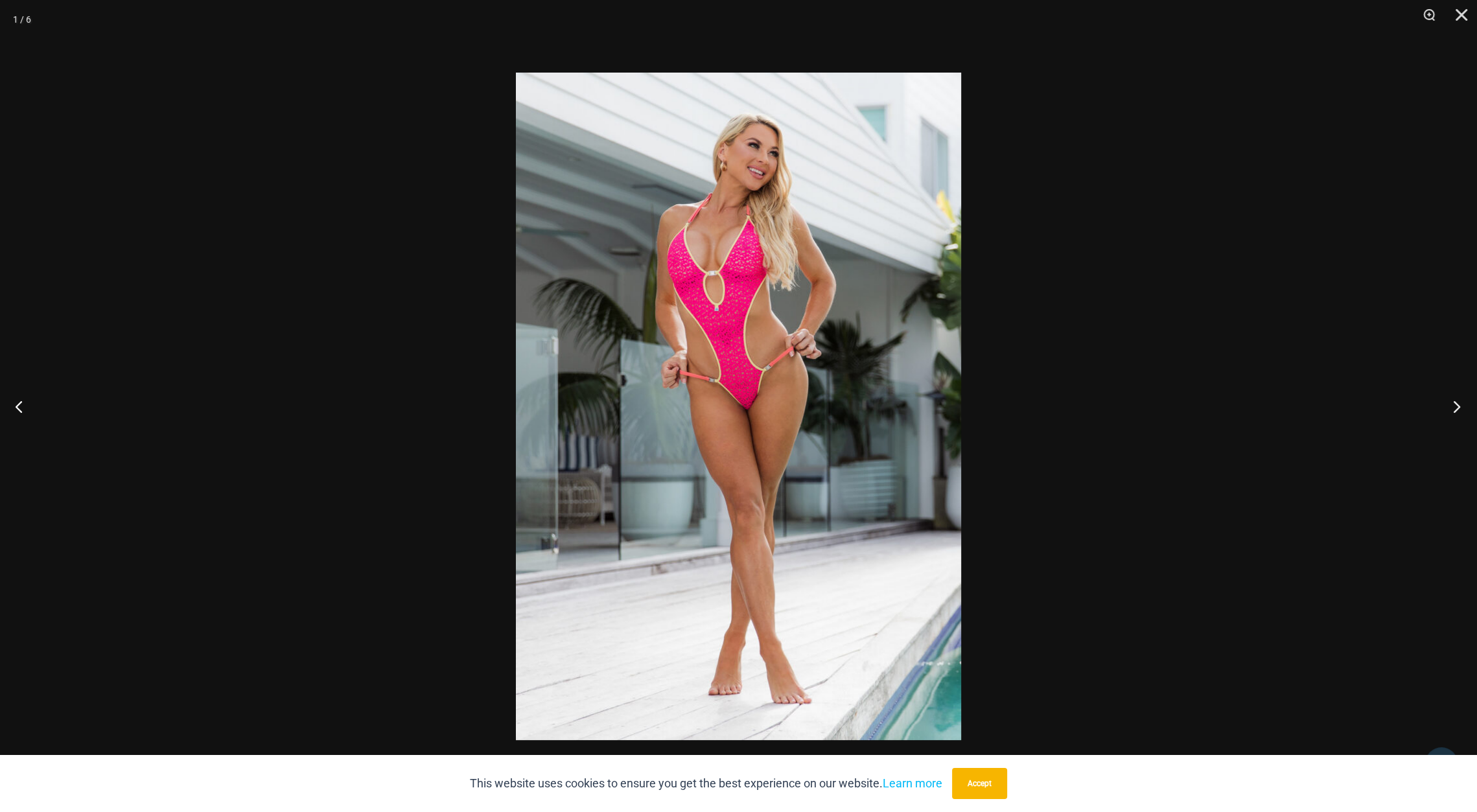
click at [1460, 404] on button "Next" at bounding box center [1453, 406] width 48 height 65
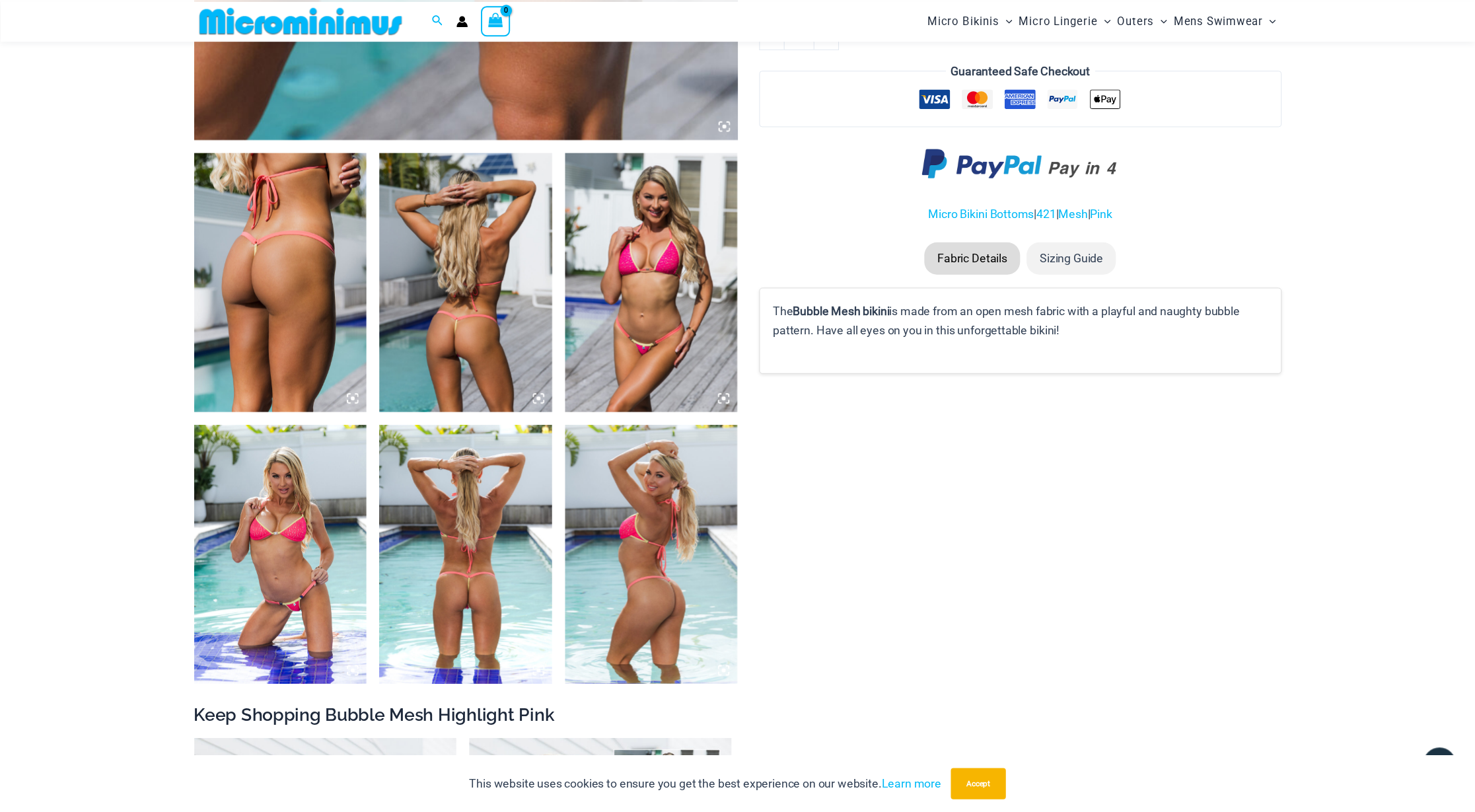
scroll to position [813, 0]
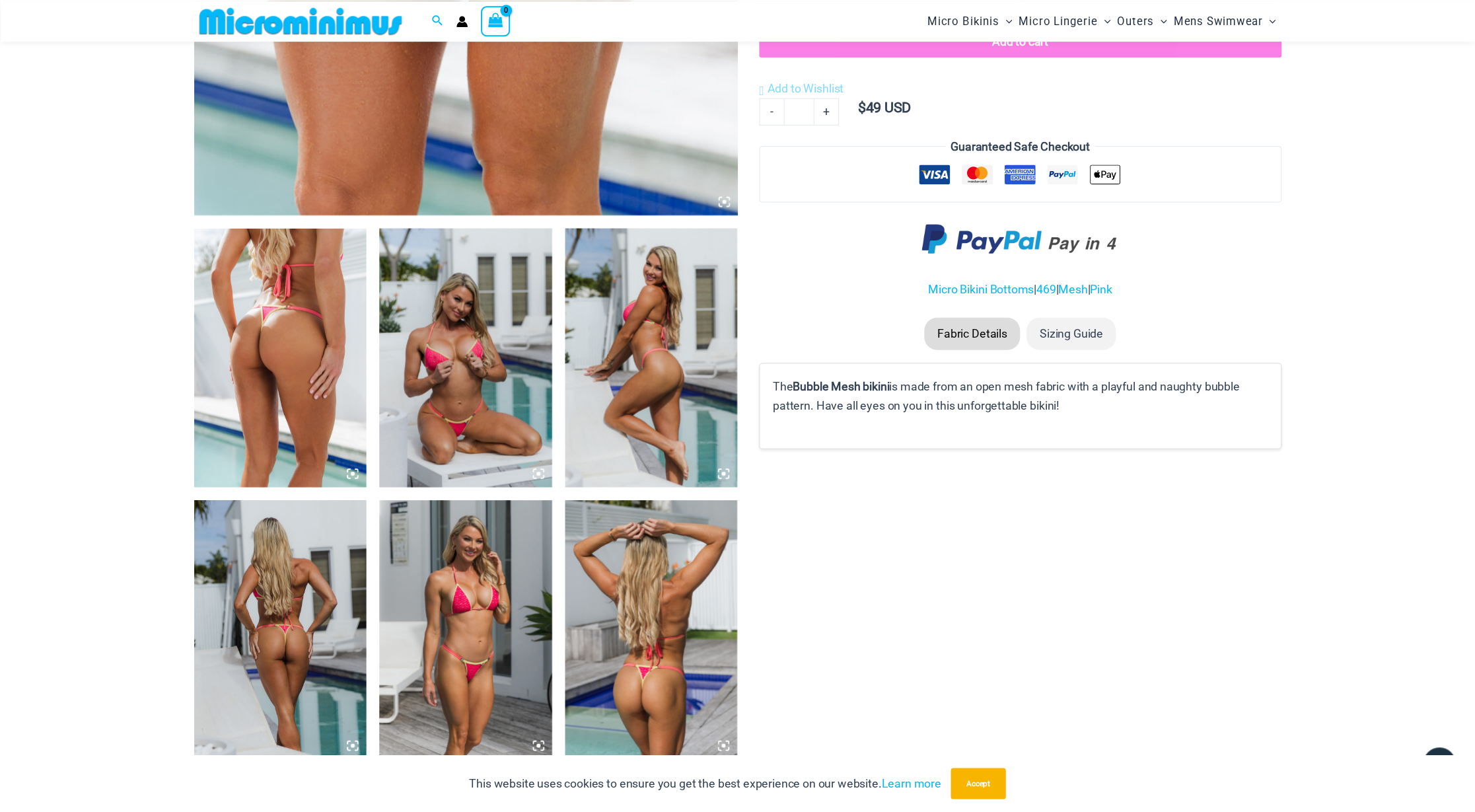
scroll to position [1437, 0]
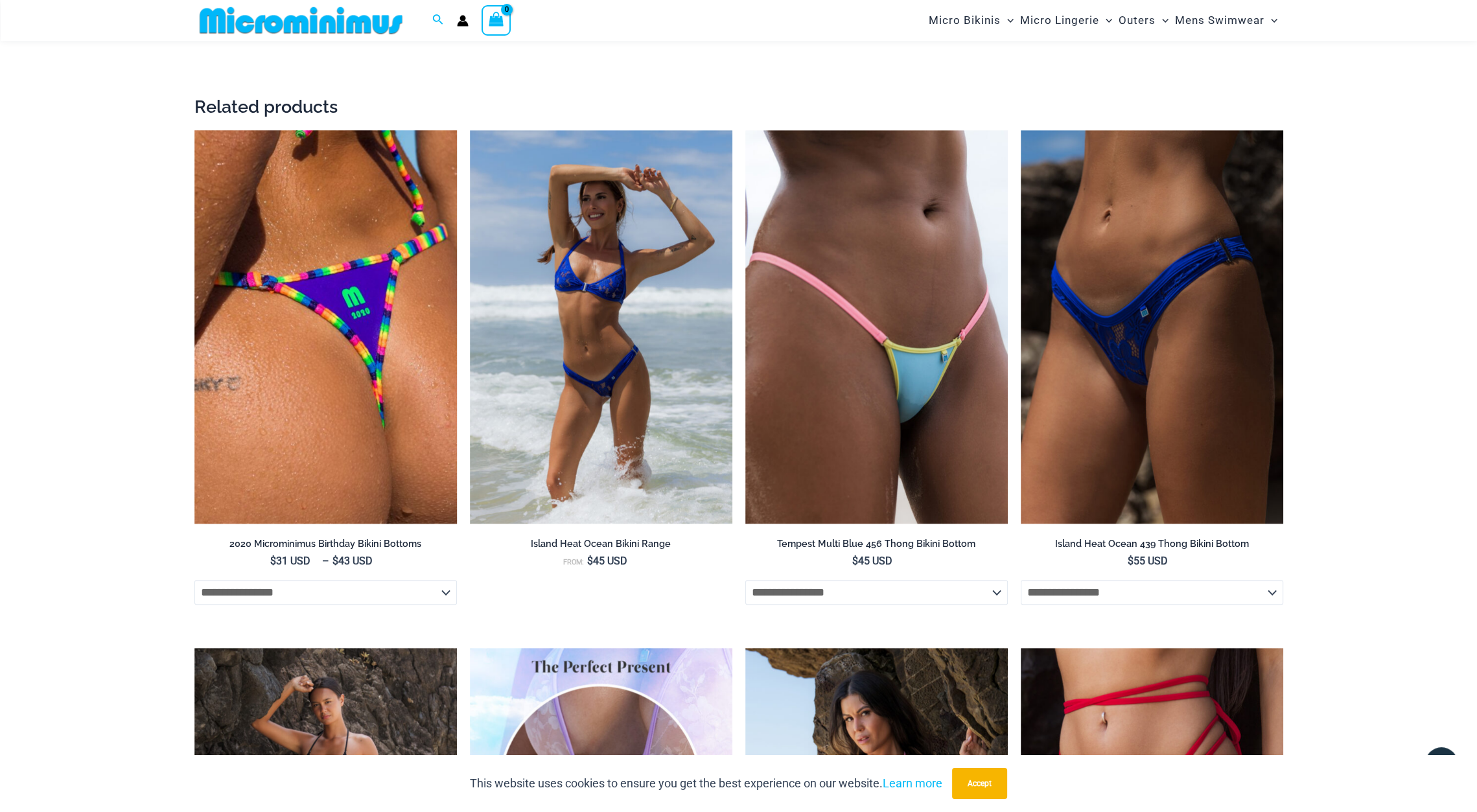
scroll to position [2102, 0]
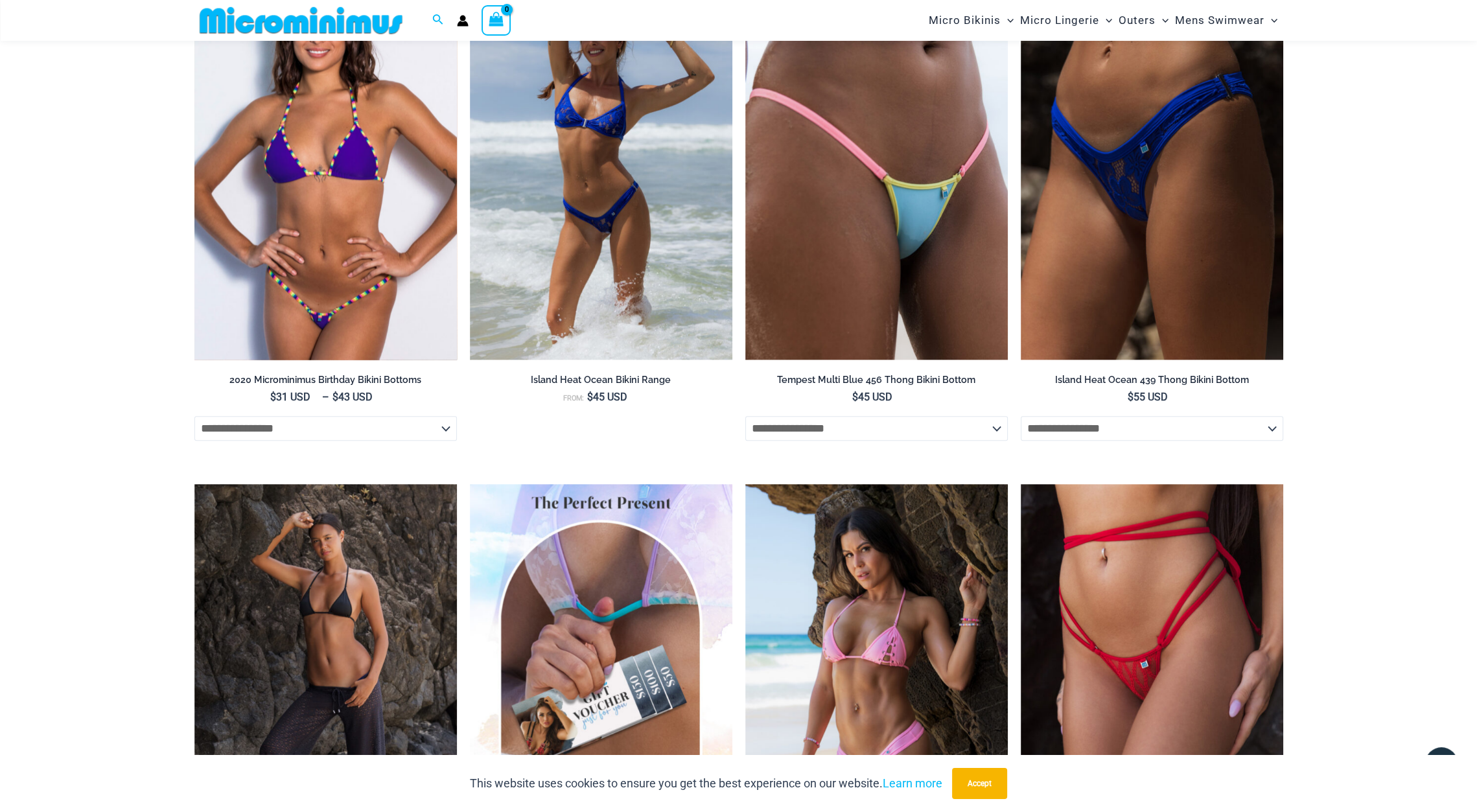
click at [323, 231] on img at bounding box center [326, 163] width 263 height 394
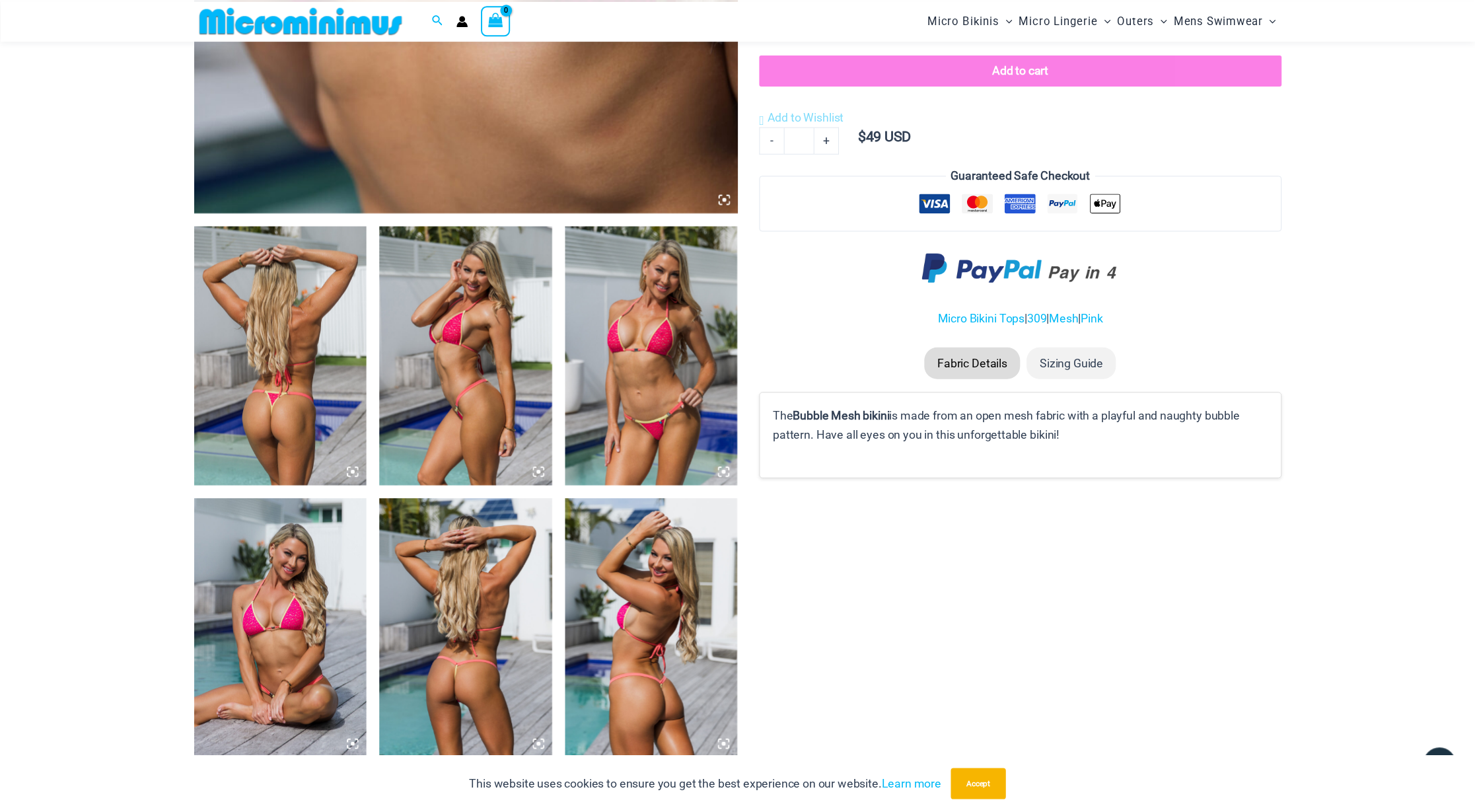
scroll to position [734, 0]
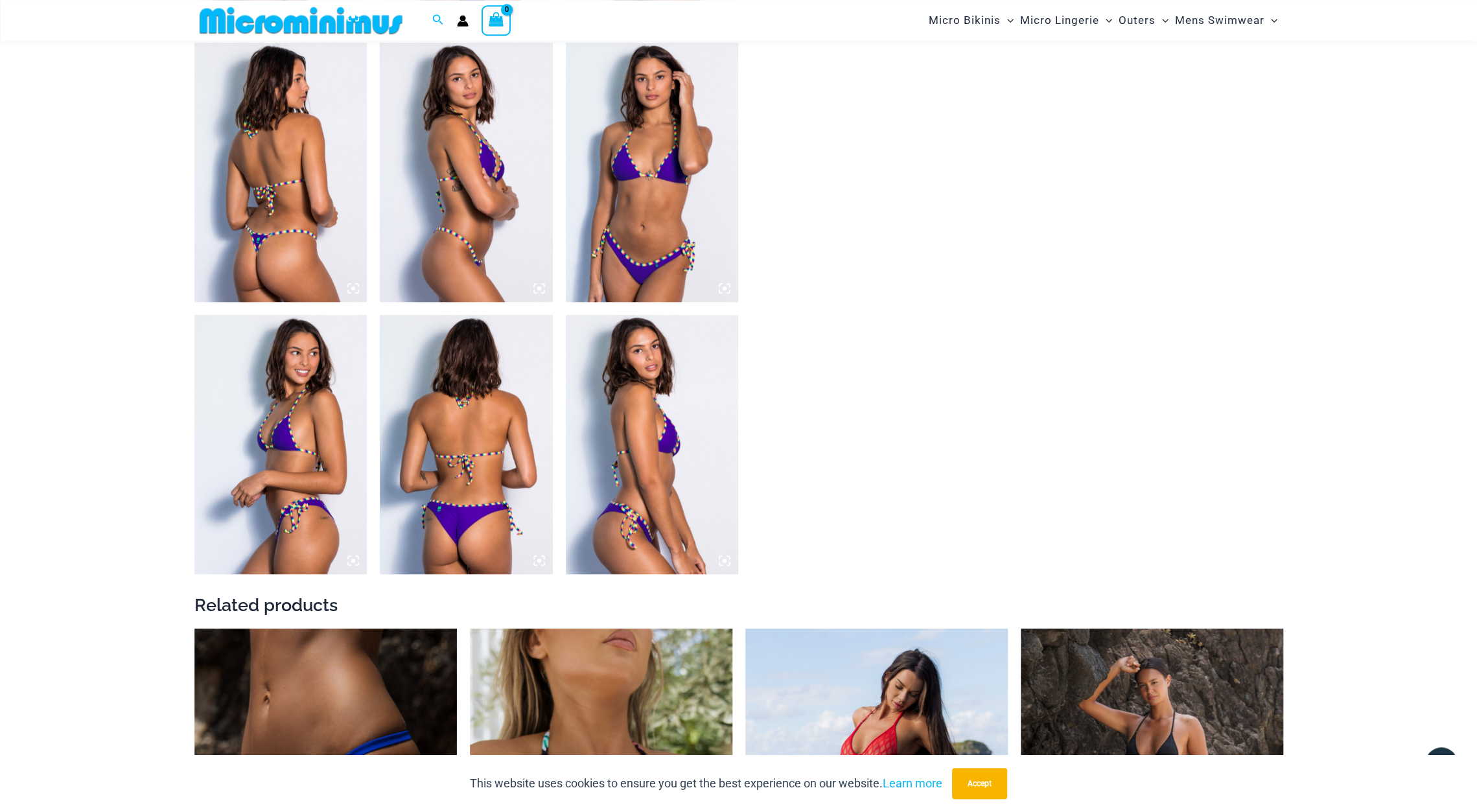
scroll to position [2102, 0]
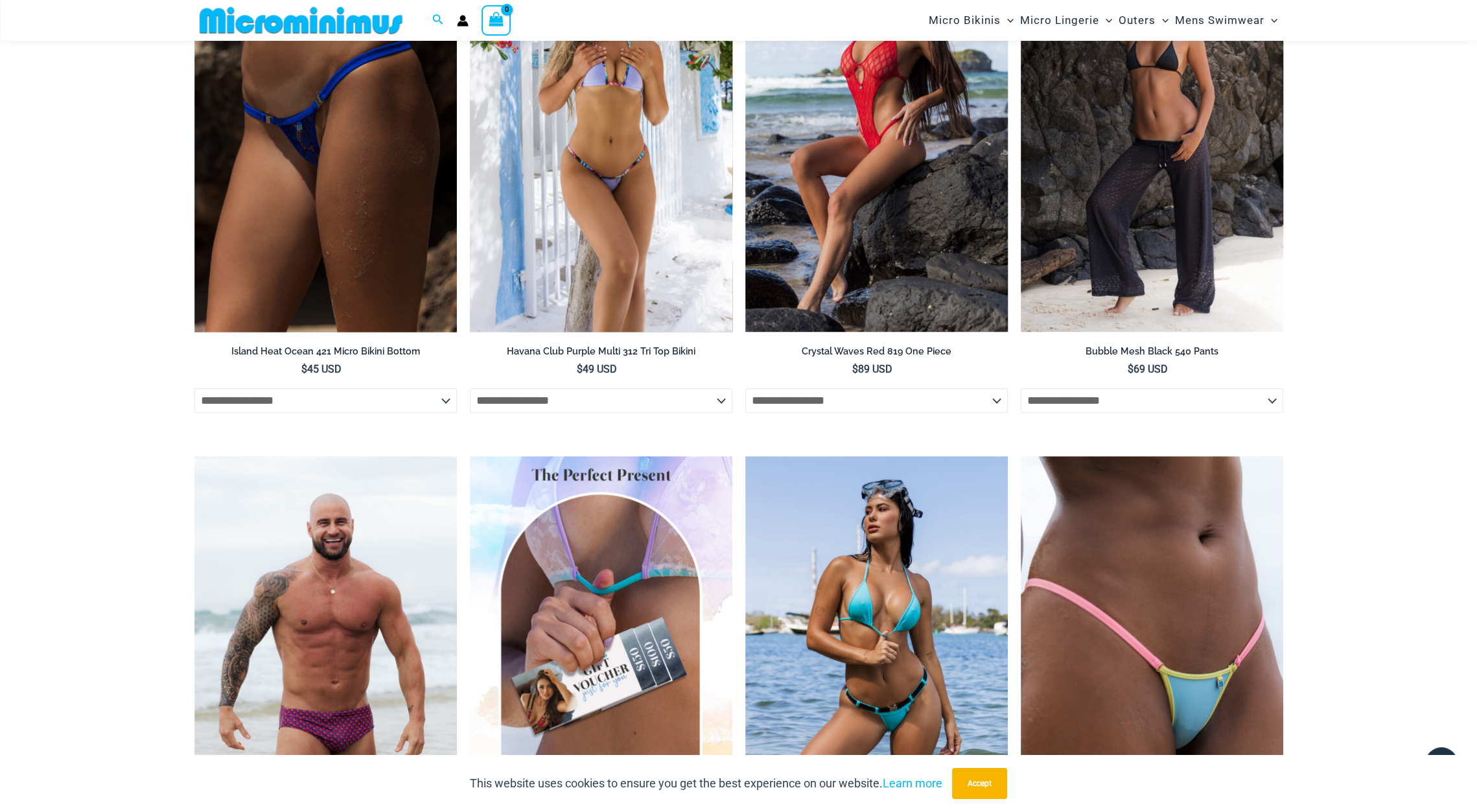
click at [650, 241] on img at bounding box center [601, 135] width 263 height 394
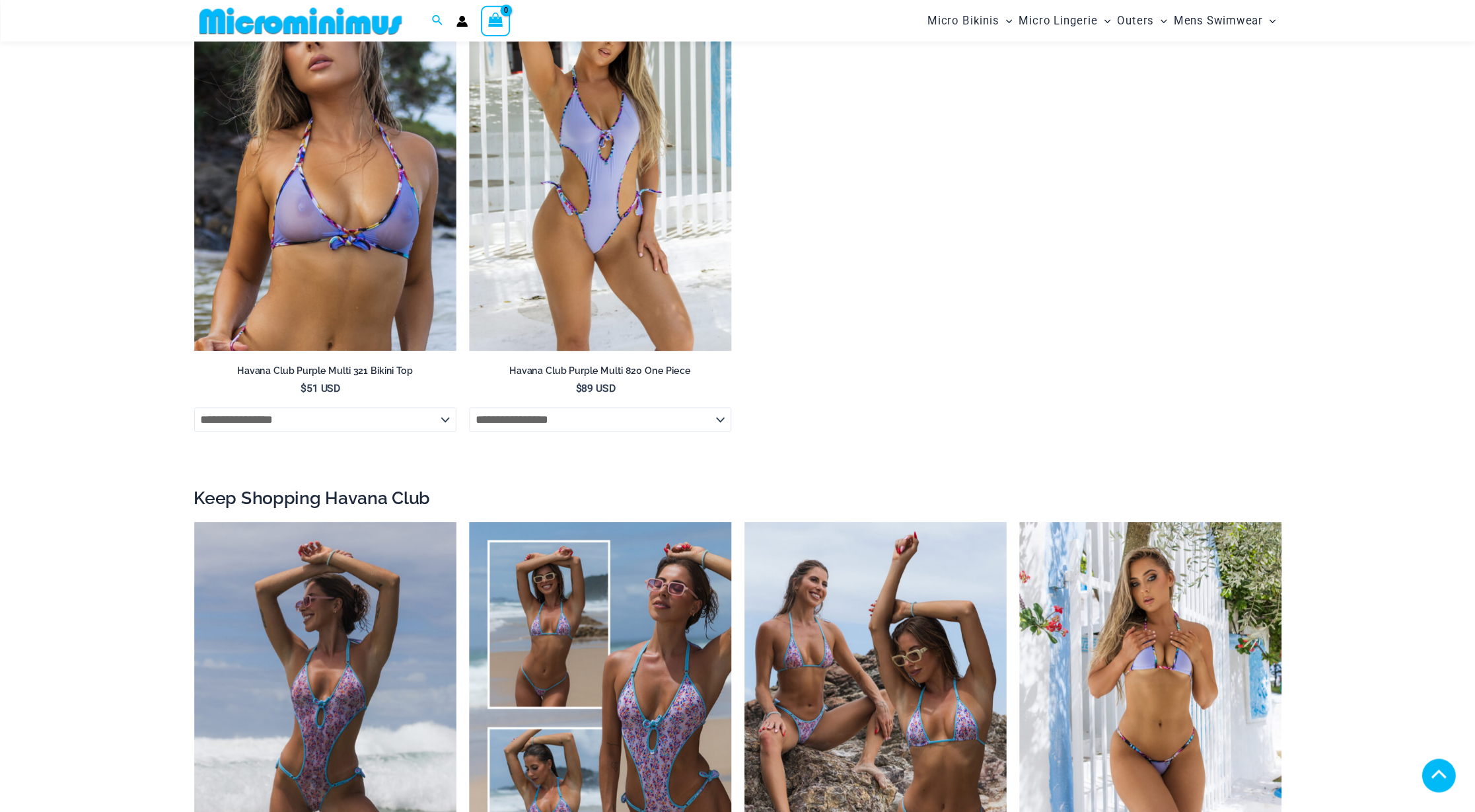
scroll to position [1595, 0]
